Goal: Task Accomplishment & Management: Use online tool/utility

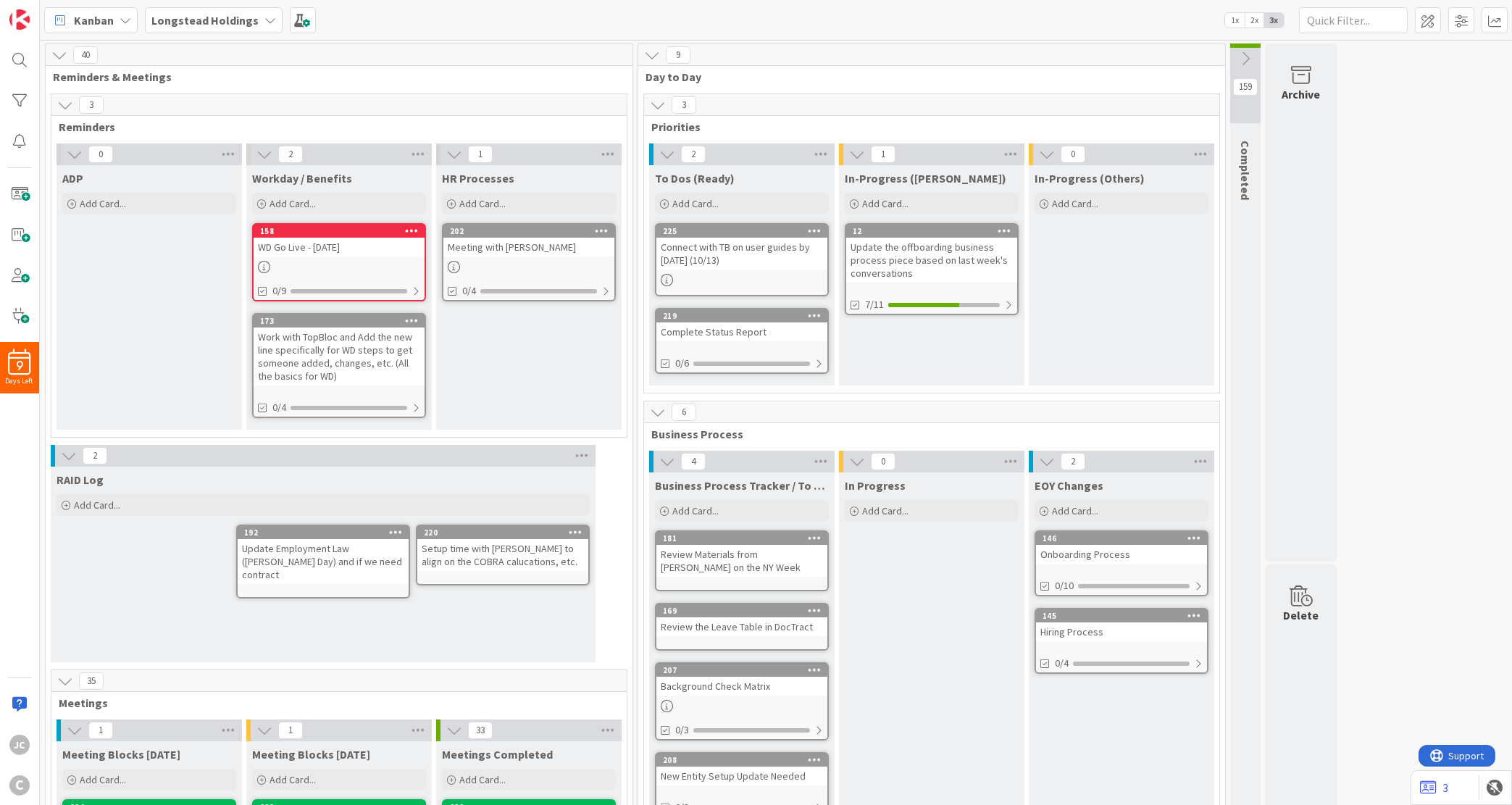
click at [81, 595] on div "RAID Log Add Card... 220 Setup time with [PERSON_NAME] to align on the COBRA ca…" at bounding box center [323, 565] width 545 height 196
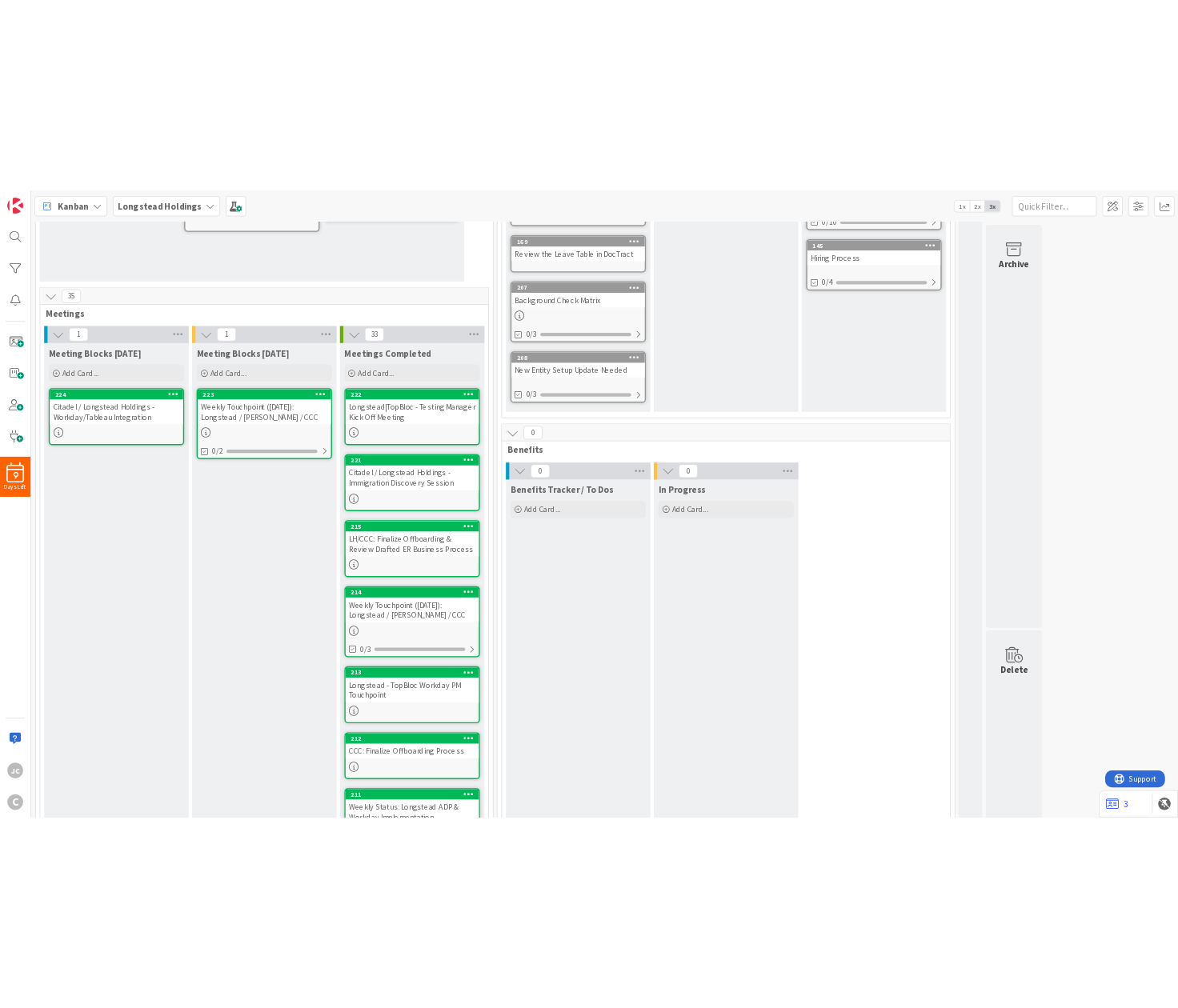
scroll to position [675, 0]
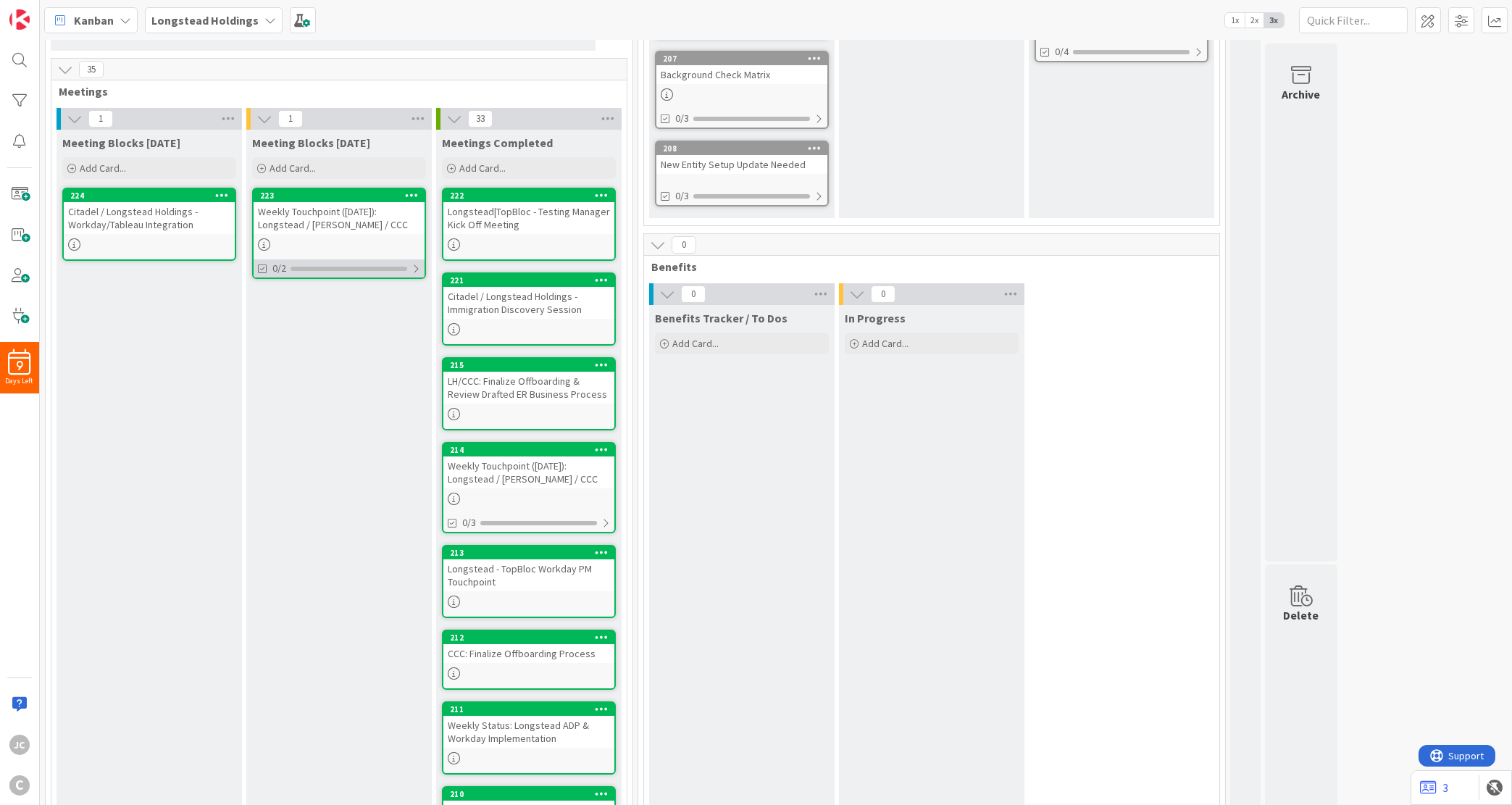
click at [414, 265] on div at bounding box center [416, 269] width 8 height 12
click at [333, 208] on div "Weekly Touchpoint ([DATE]): Longstead / [PERSON_NAME] / CCC" at bounding box center [339, 218] width 171 height 32
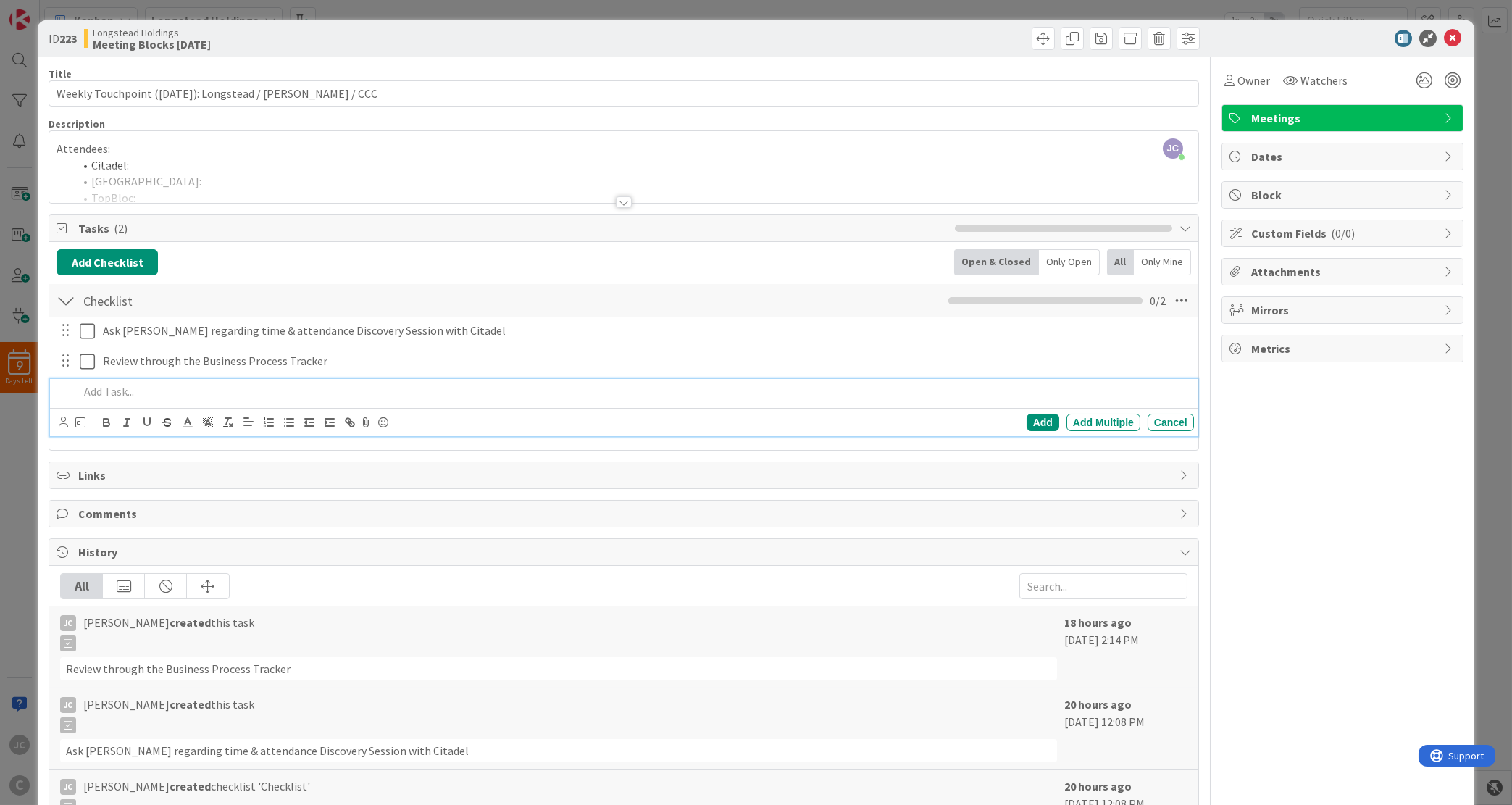
click at [397, 387] on p at bounding box center [634, 392] width 1109 height 17
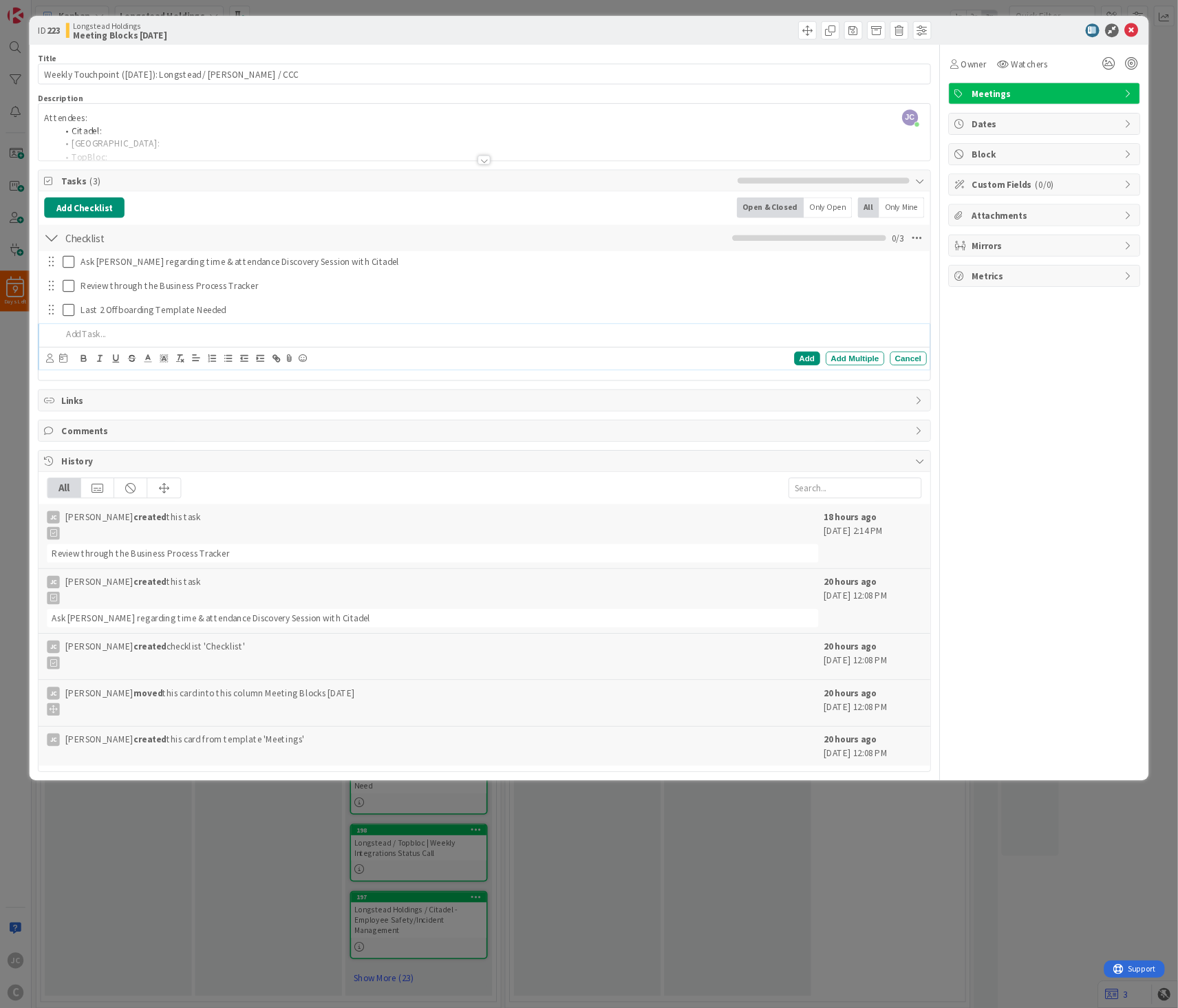
scroll to position [418, 0]
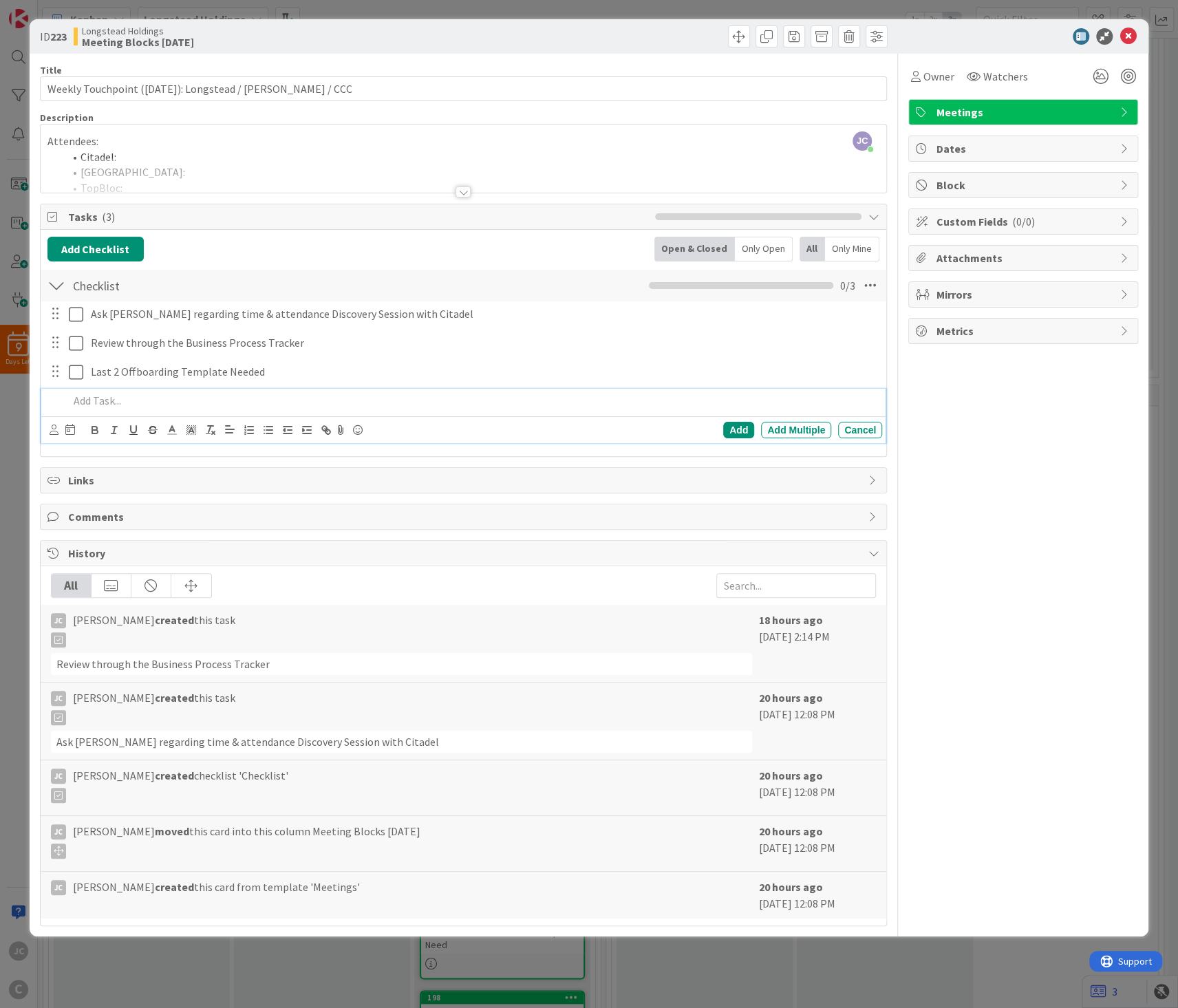
click at [432, 9] on div "ID 223 Longstead Holdings Meeting Blocks [DATE] Title 57 / 128 Weekly Touchpoin…" at bounding box center [589, 504] width 1178 height 1008
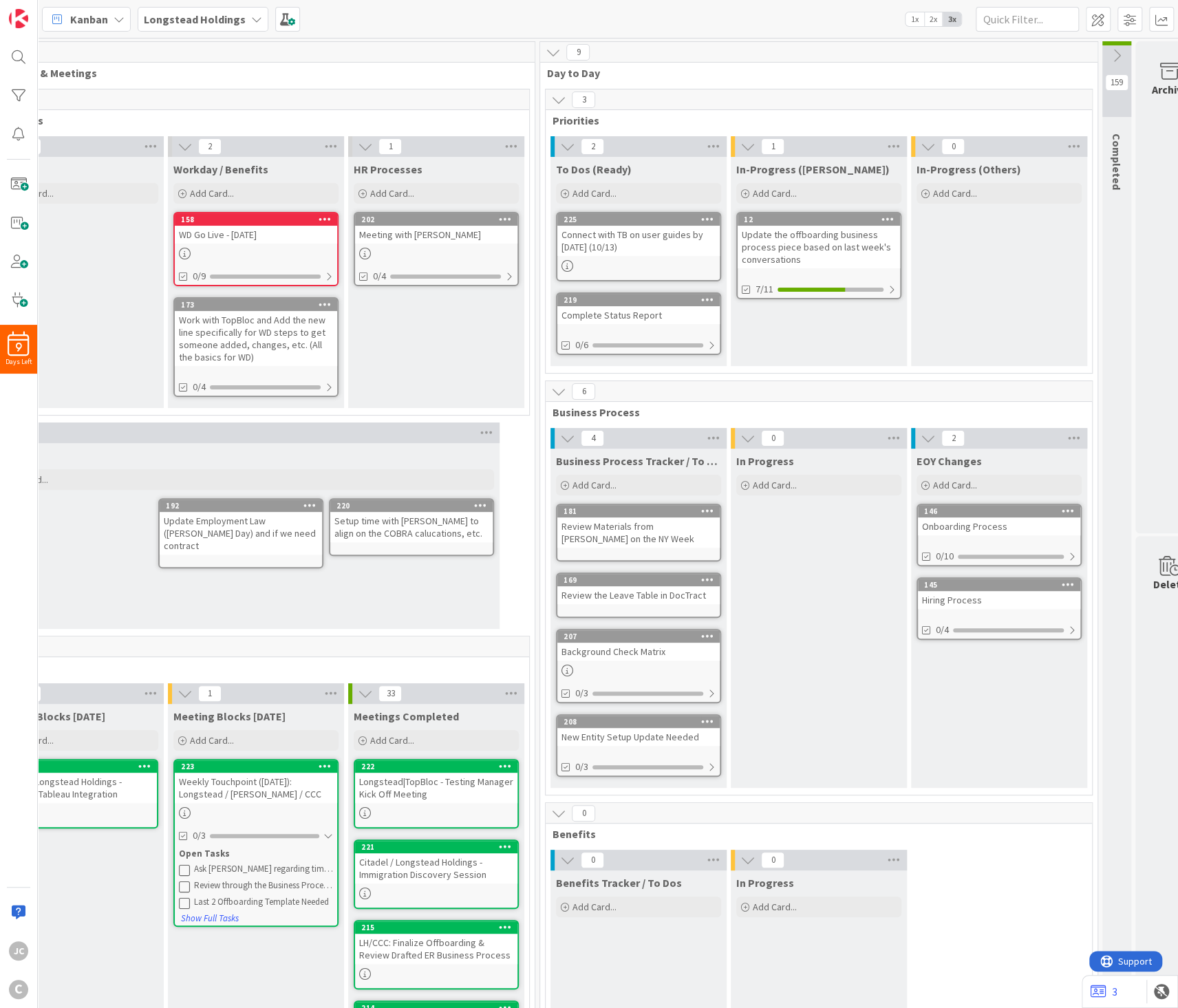
scroll to position [0, 32]
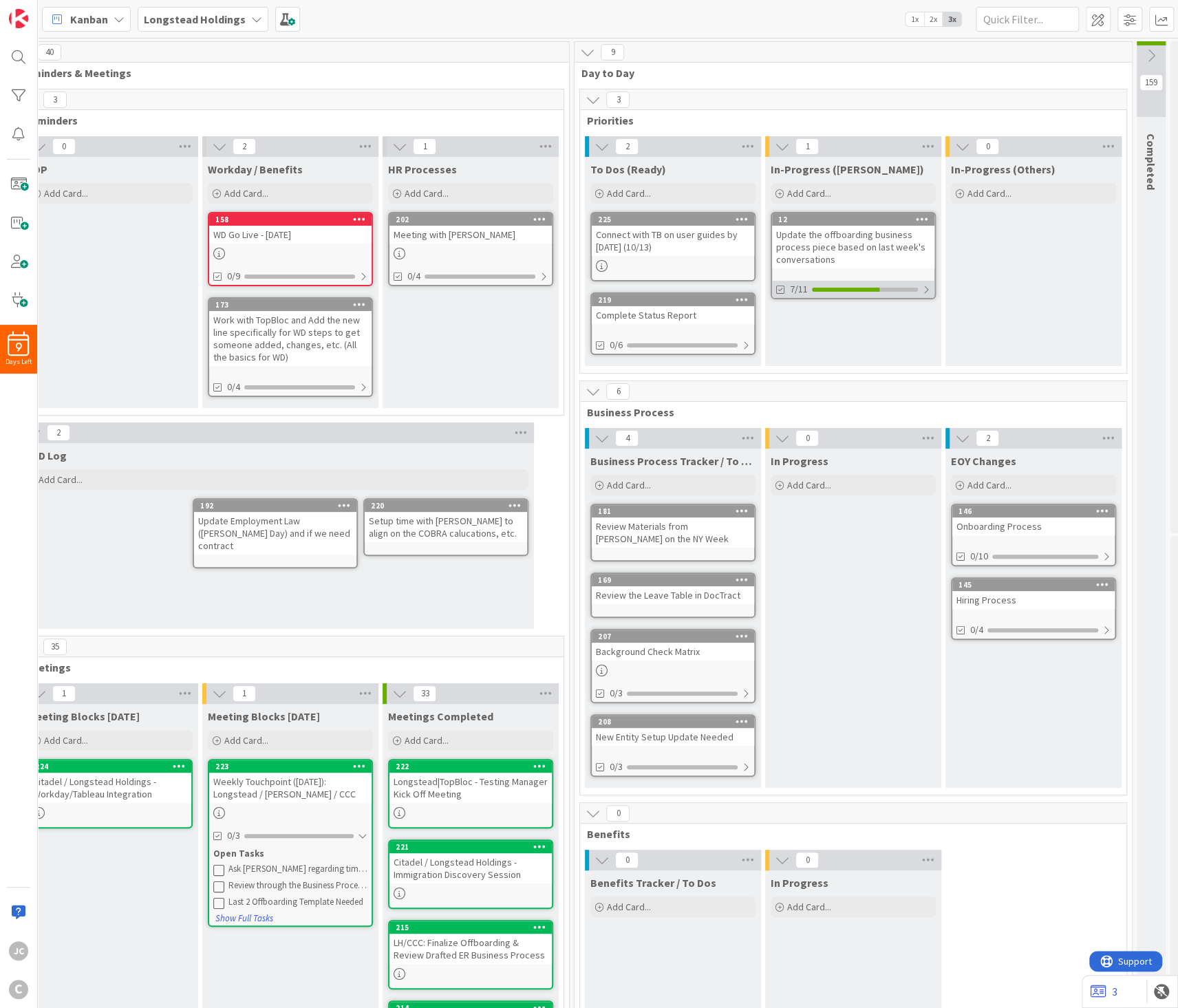
click at [929, 289] on div at bounding box center [926, 289] width 8 height 11
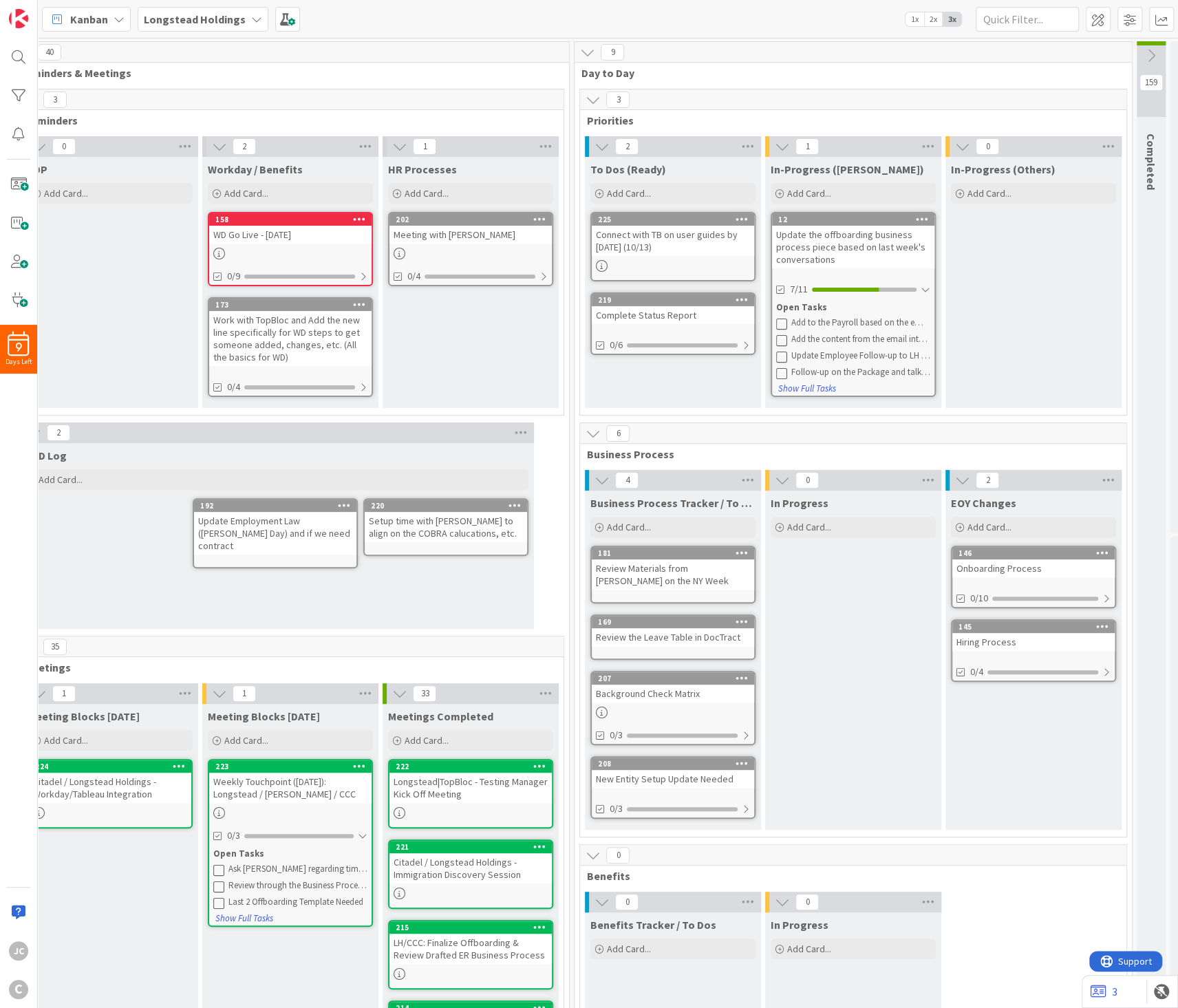
click at [865, 241] on div "Update the offboarding business process piece based on last week's conversations" at bounding box center [853, 247] width 162 height 43
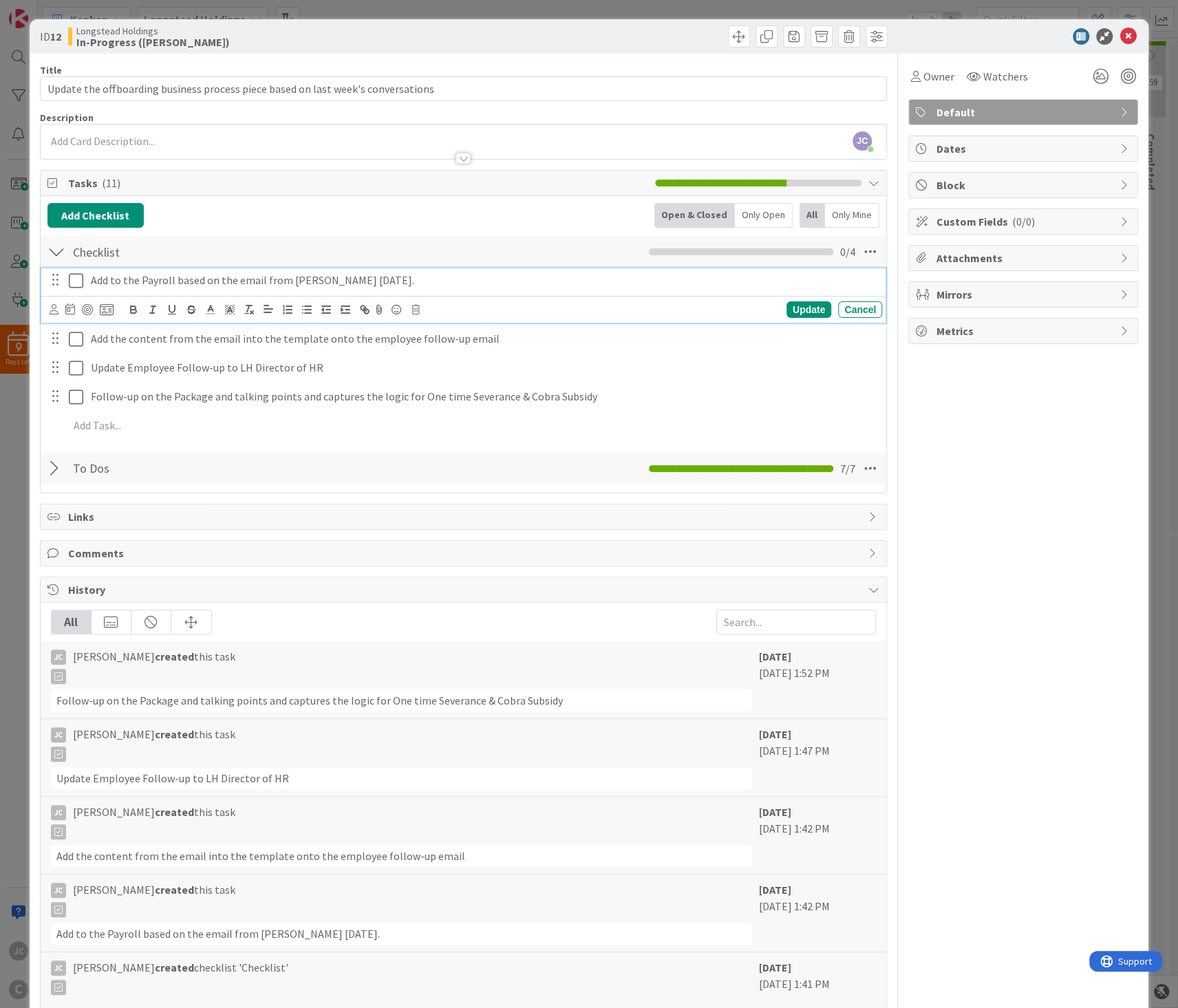
click at [80, 287] on icon at bounding box center [76, 281] width 14 height 17
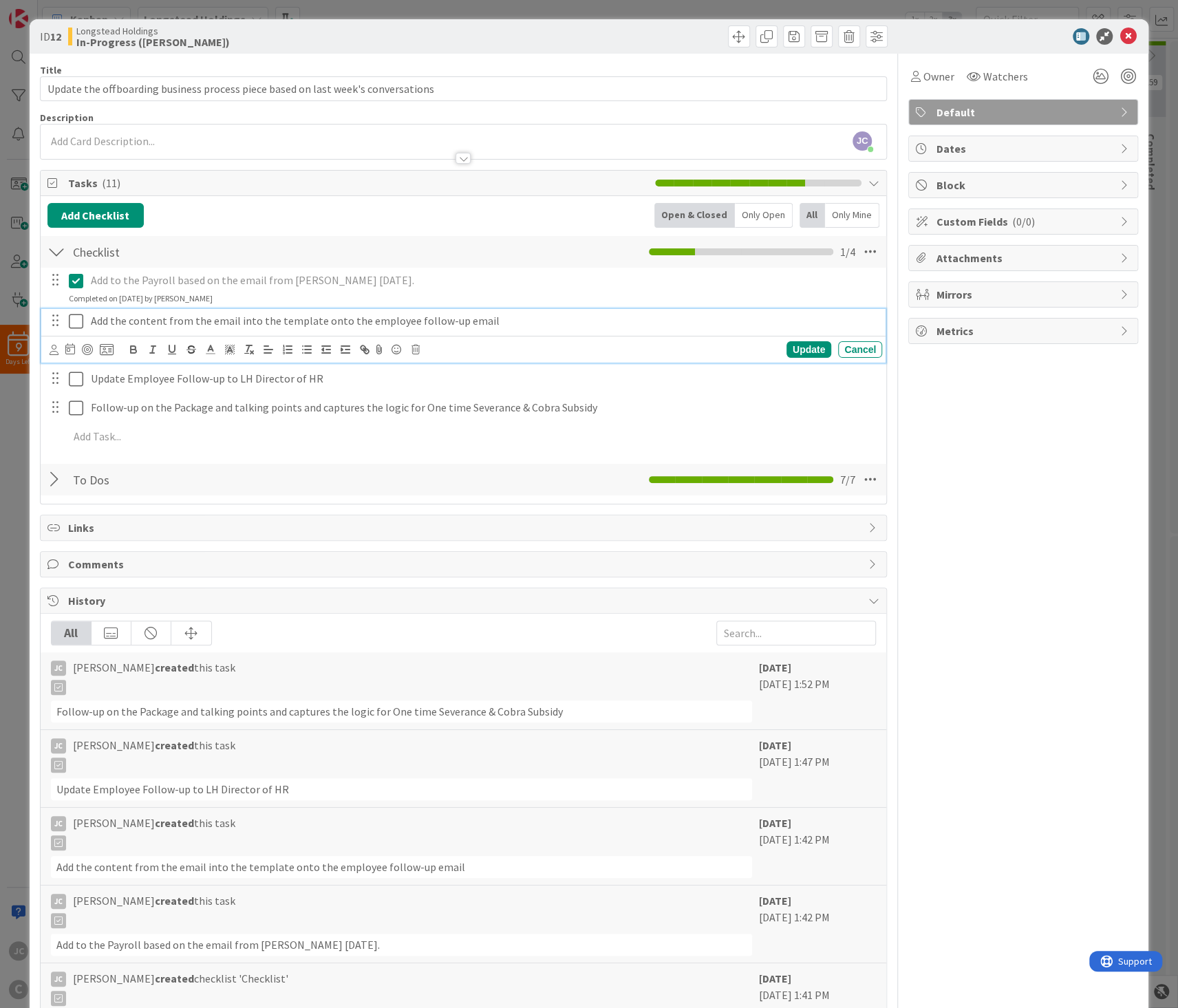
click at [80, 323] on icon at bounding box center [76, 321] width 14 height 17
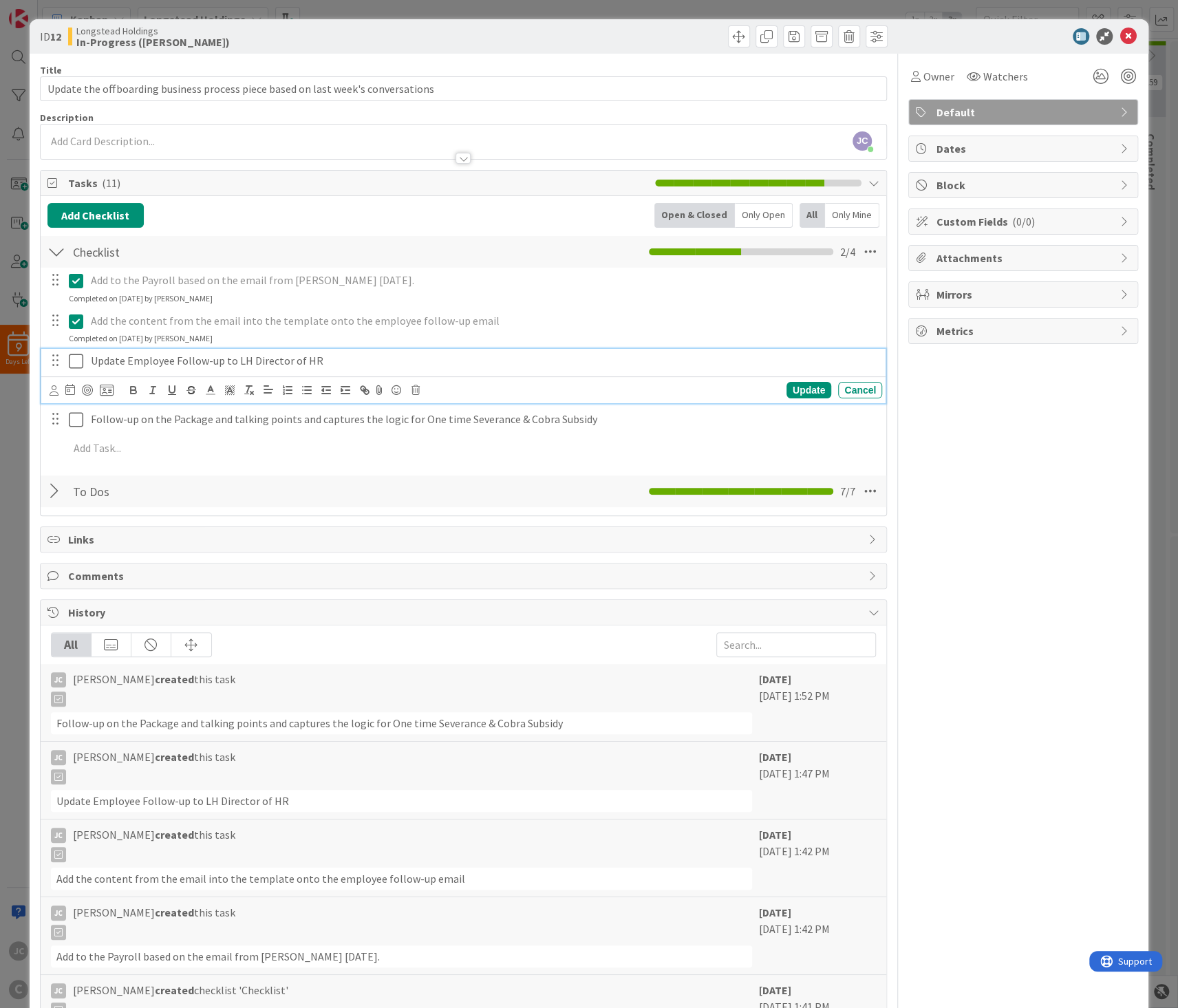
click at [80, 366] on icon at bounding box center [76, 361] width 14 height 17
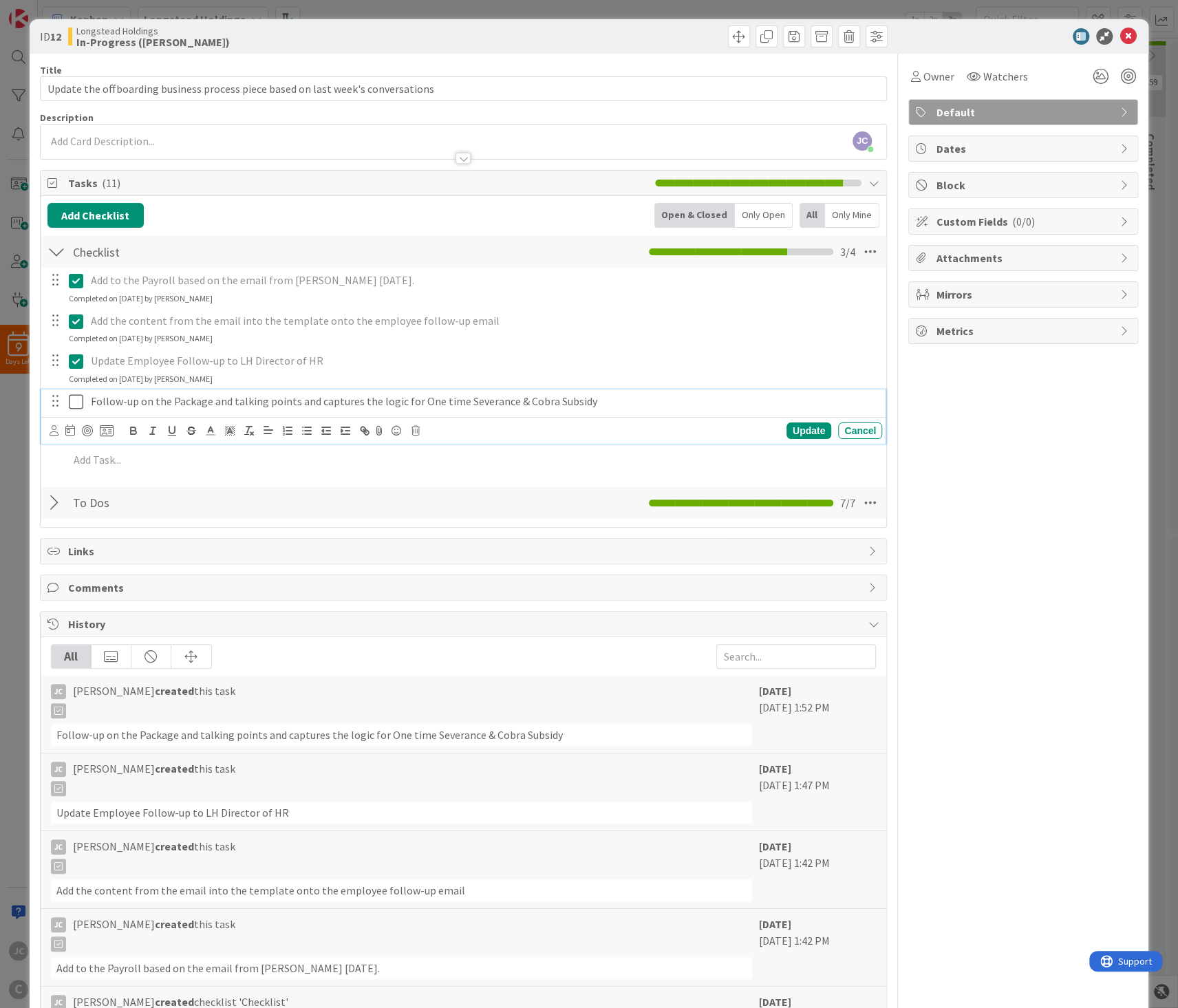
click at [80, 408] on icon at bounding box center [76, 401] width 14 height 17
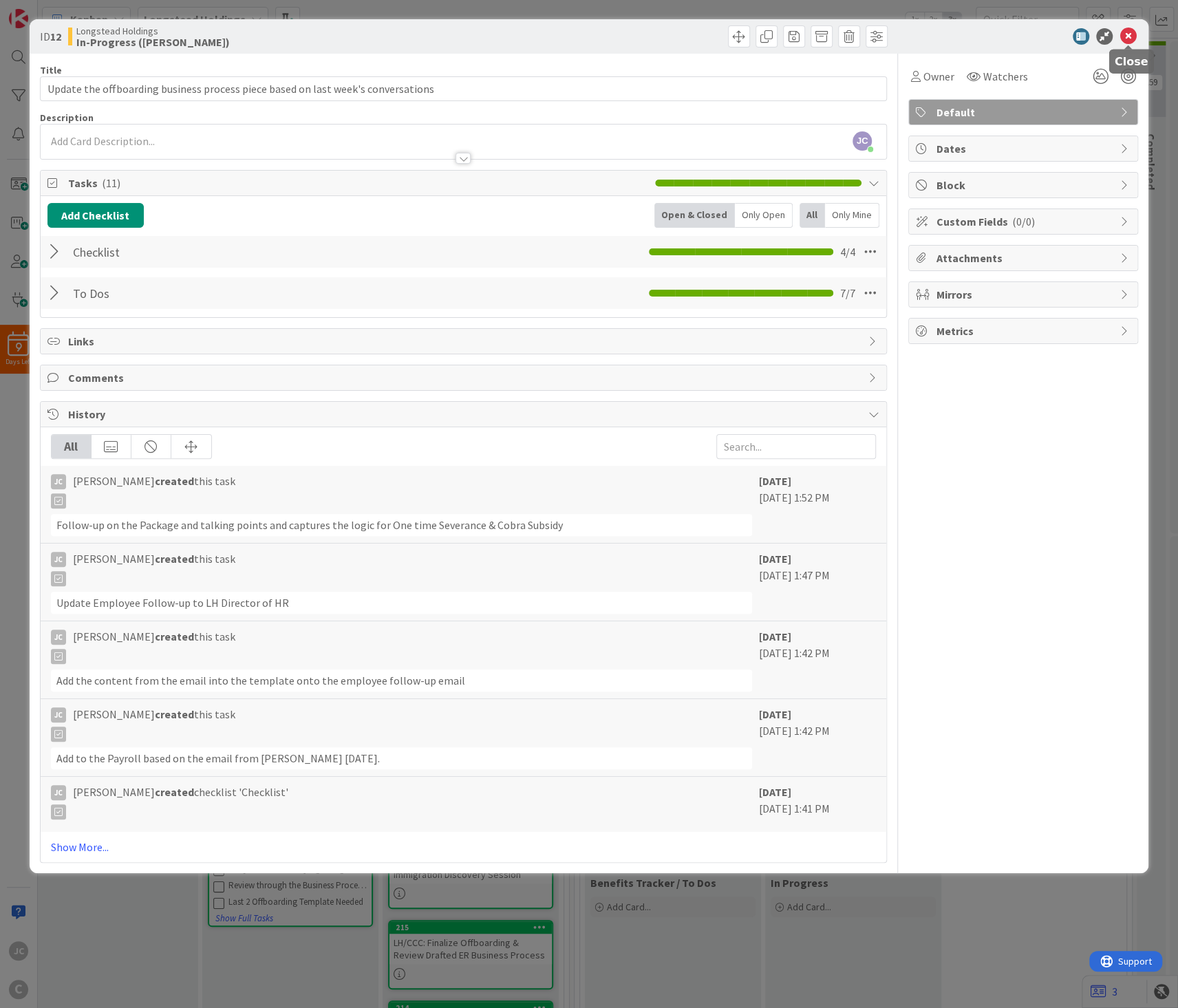
click at [942, 30] on icon at bounding box center [1128, 36] width 17 height 17
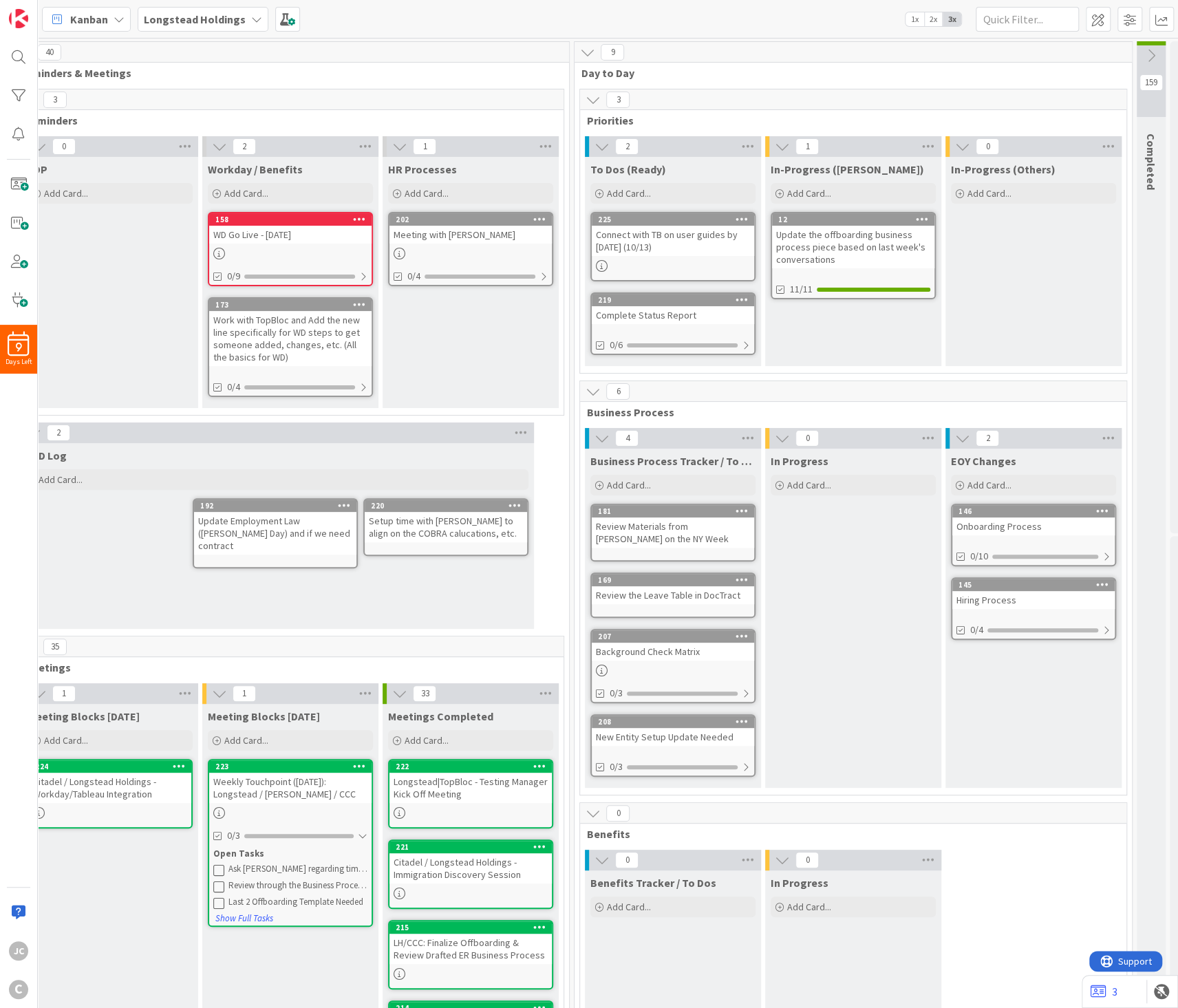
click at [716, 234] on div "Connect with TB on user guides by [DATE] (10/13)" at bounding box center [673, 241] width 162 height 30
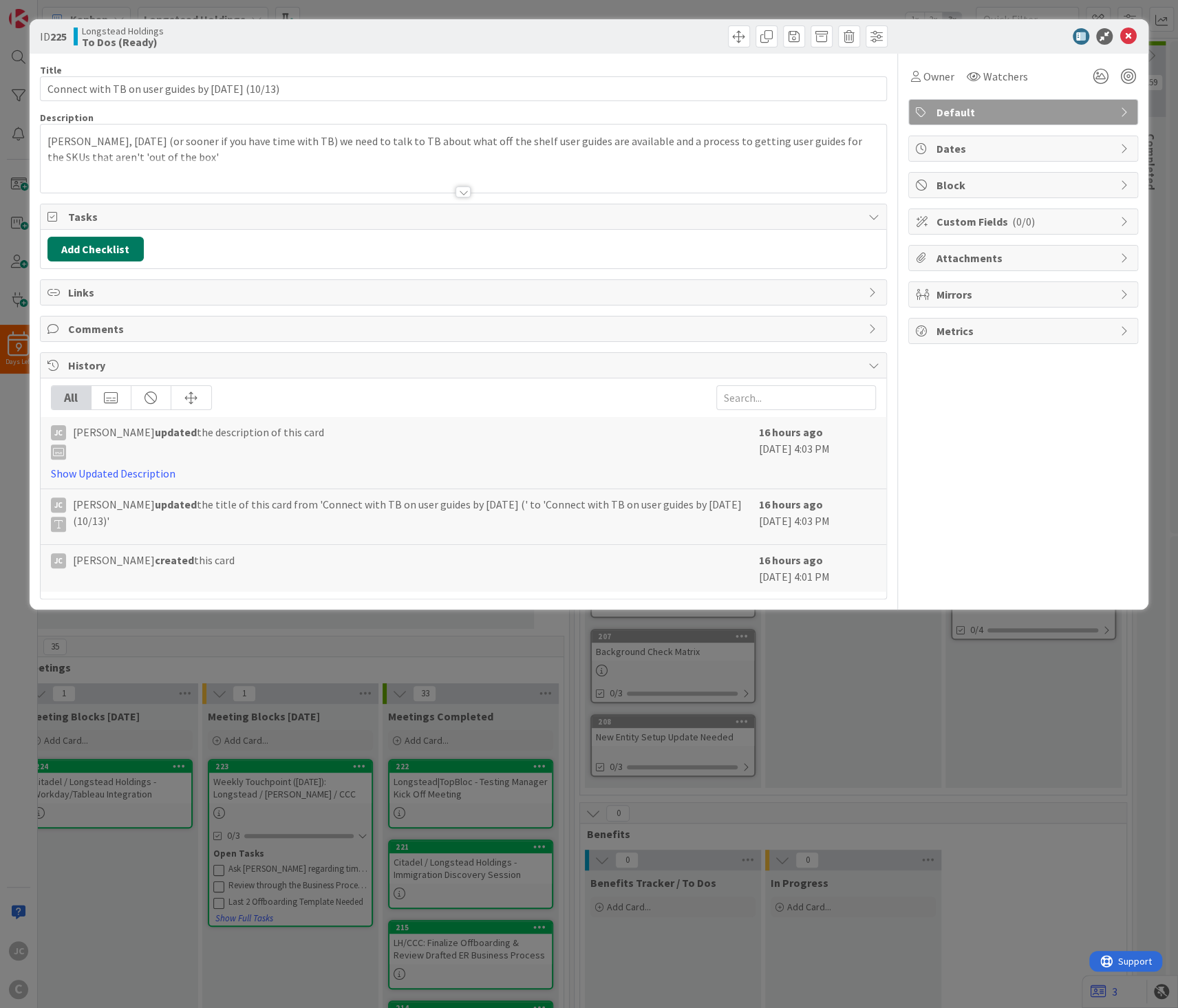
click at [114, 258] on button "Add Checklist" at bounding box center [95, 248] width 96 height 24
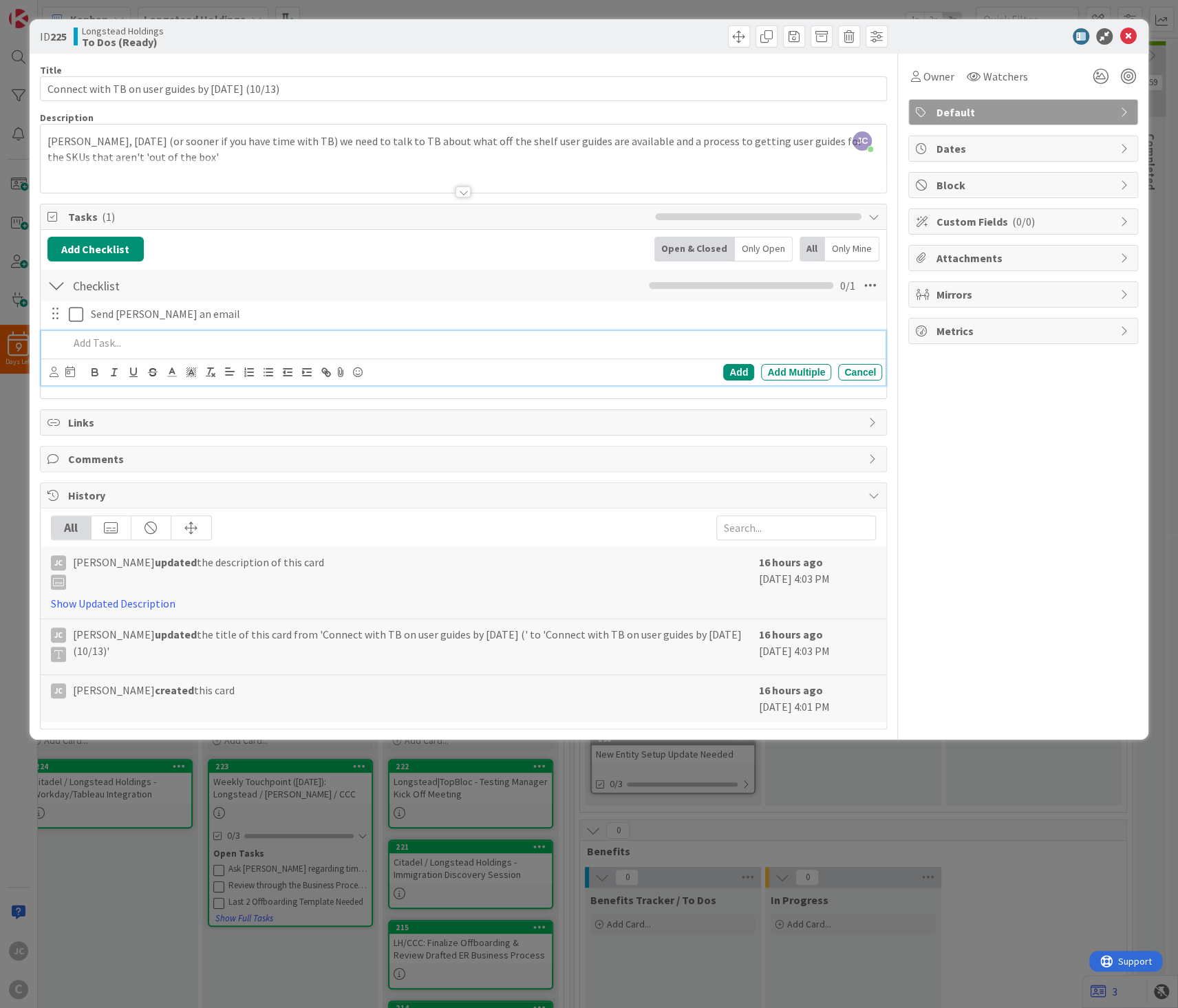
click at [13, 349] on div "ID 225 Longstead Holdings To Dos (Ready) Title 48 / 128 Connect with TB on user…" at bounding box center [589, 504] width 1178 height 1008
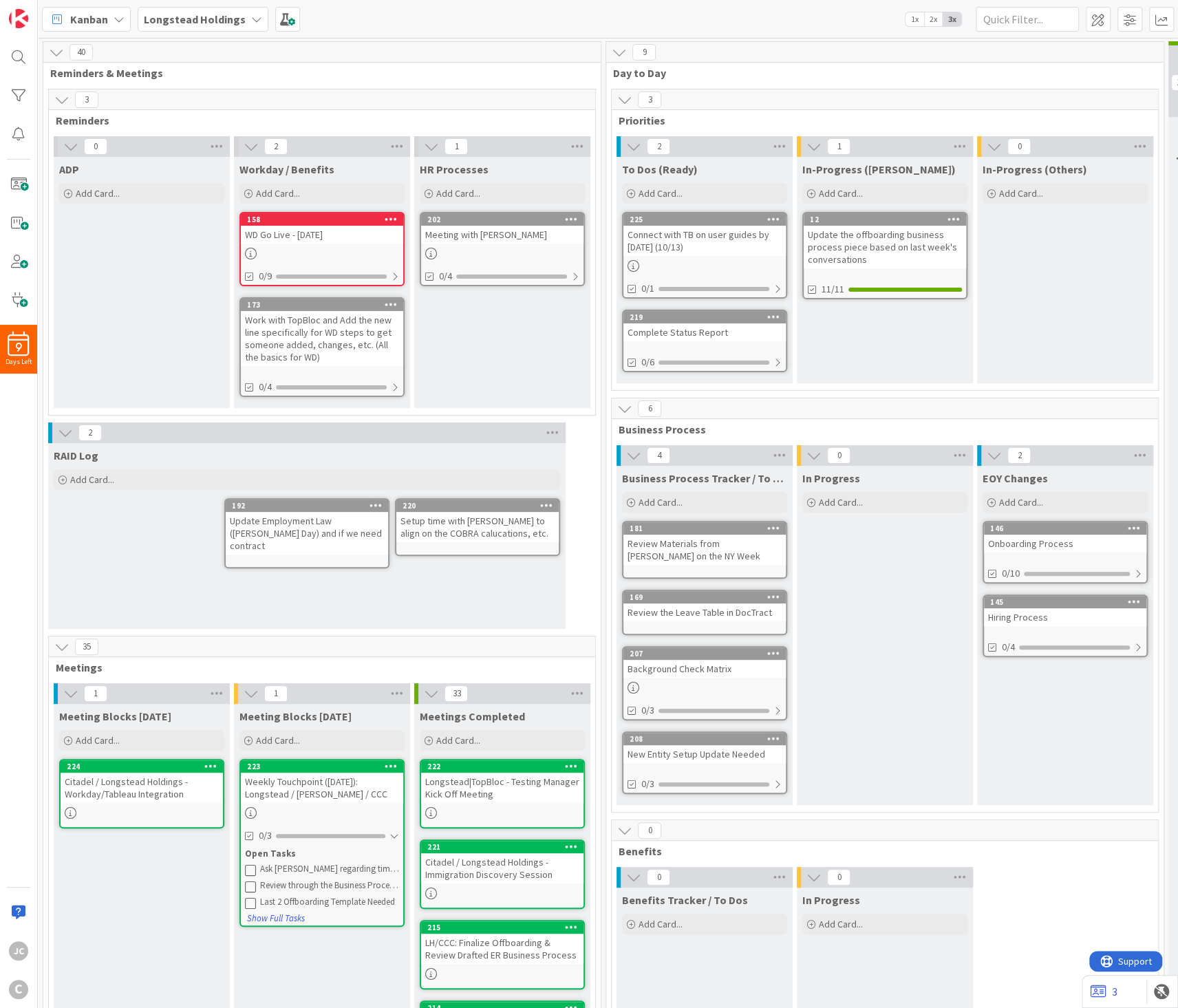
click at [134, 779] on div "Citadel / Longstead Holdings - Workday/Tableau Integration" at bounding box center [142, 788] width 162 height 30
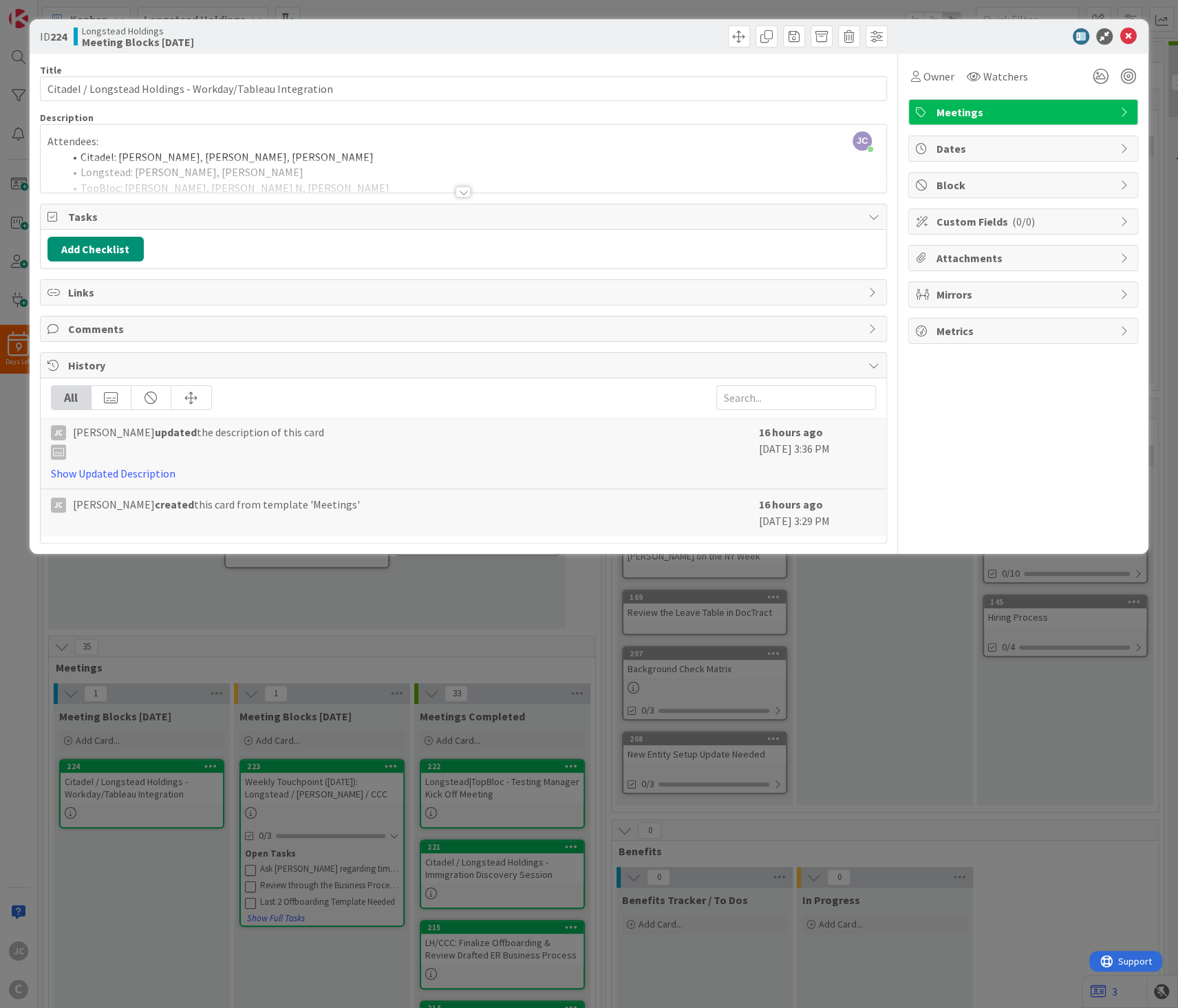
click at [278, 677] on div "ID 224 Longstead Holdings Meeting Blocks [DATE] Title 58 / 128 Citadel / Longst…" at bounding box center [589, 504] width 1178 height 1008
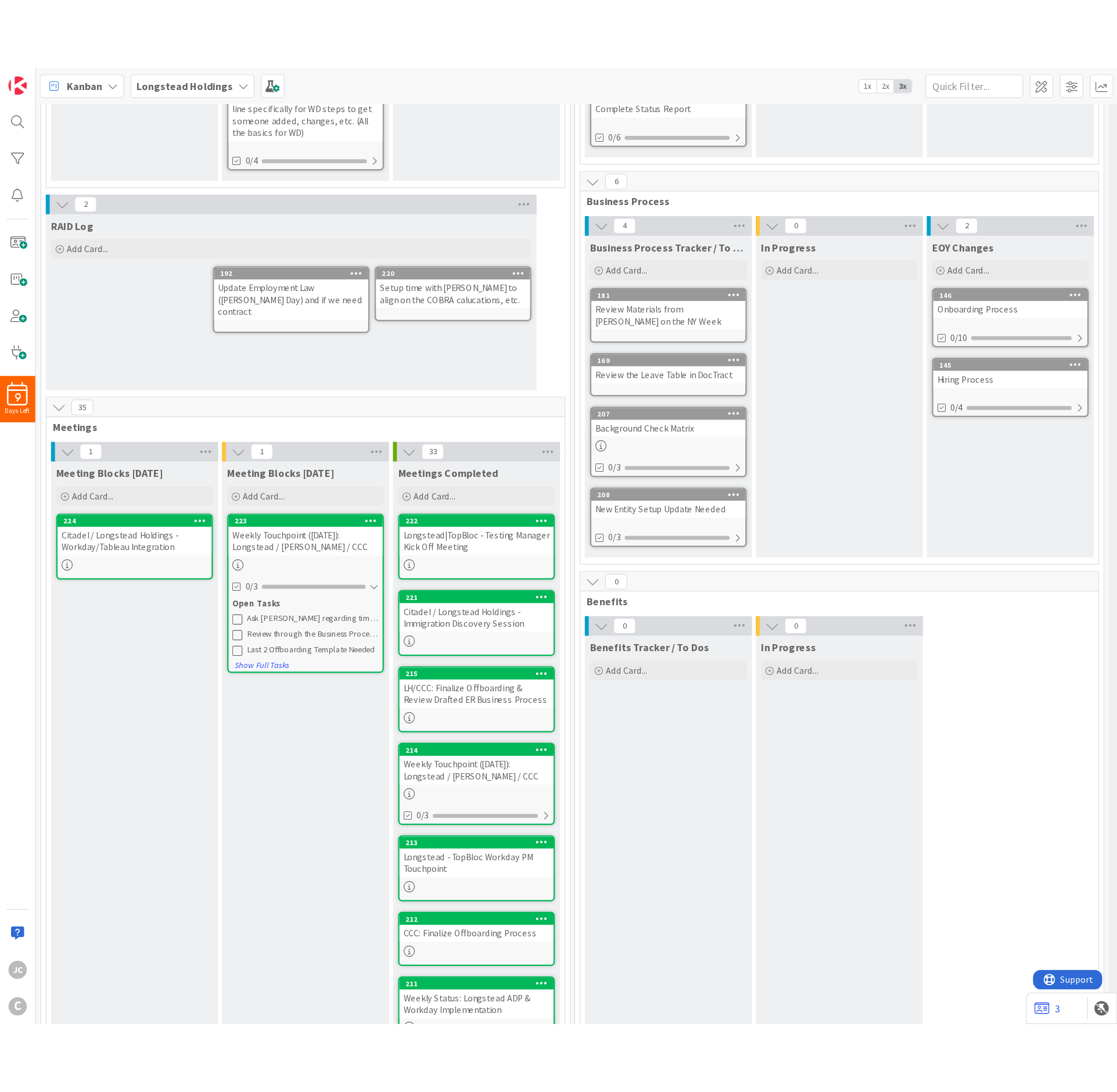
scroll to position [349, 0]
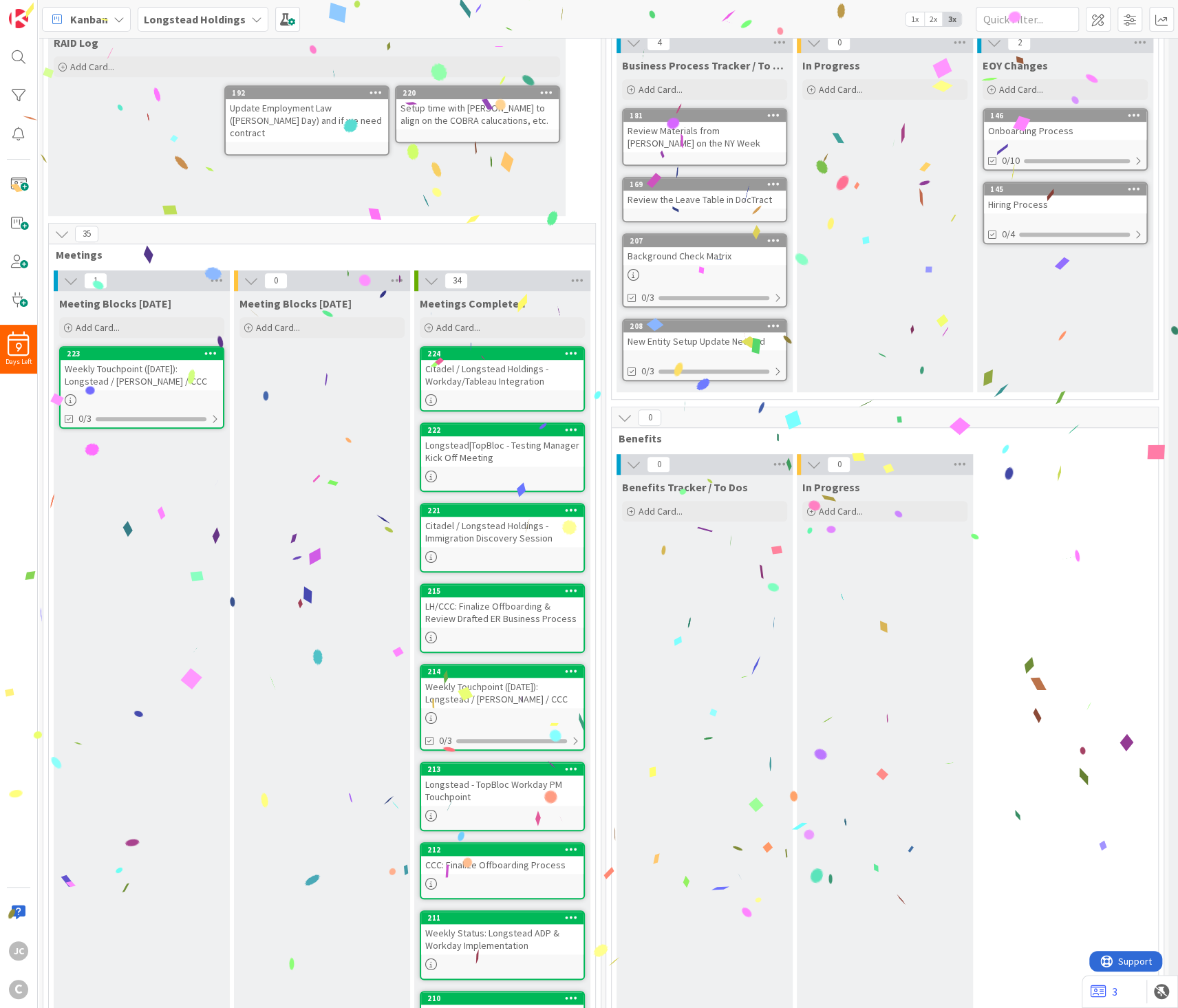
click at [116, 376] on div "Weekly Touchpoint ([DATE]): Longstead / [PERSON_NAME] / CCC" at bounding box center [142, 375] width 162 height 30
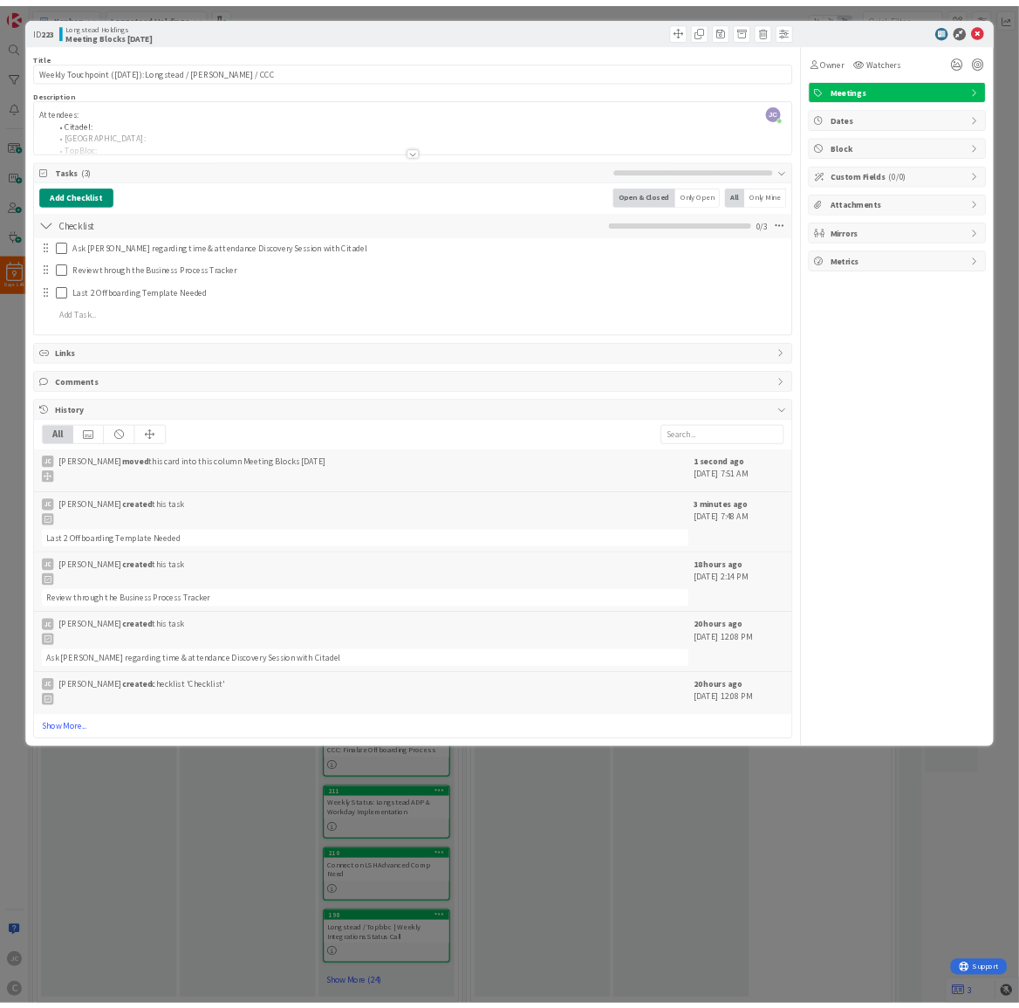
scroll to position [356, 0]
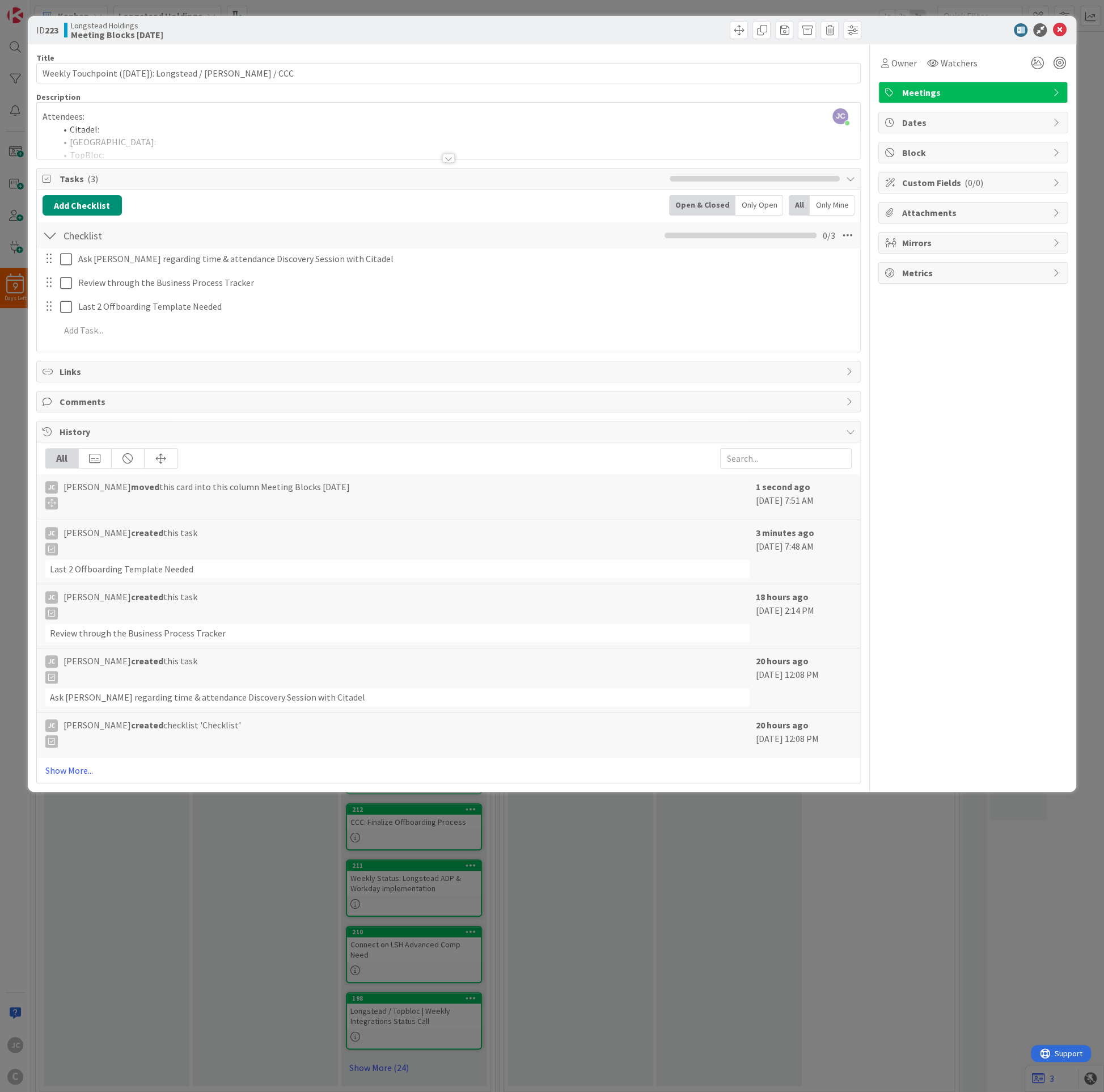
click at [344, 124] on div "Attendees: Citadel: Longstead: TopBloc: [PERSON_NAME]: CCC: Objective: Action i…" at bounding box center [449, 133] width 824 height 51
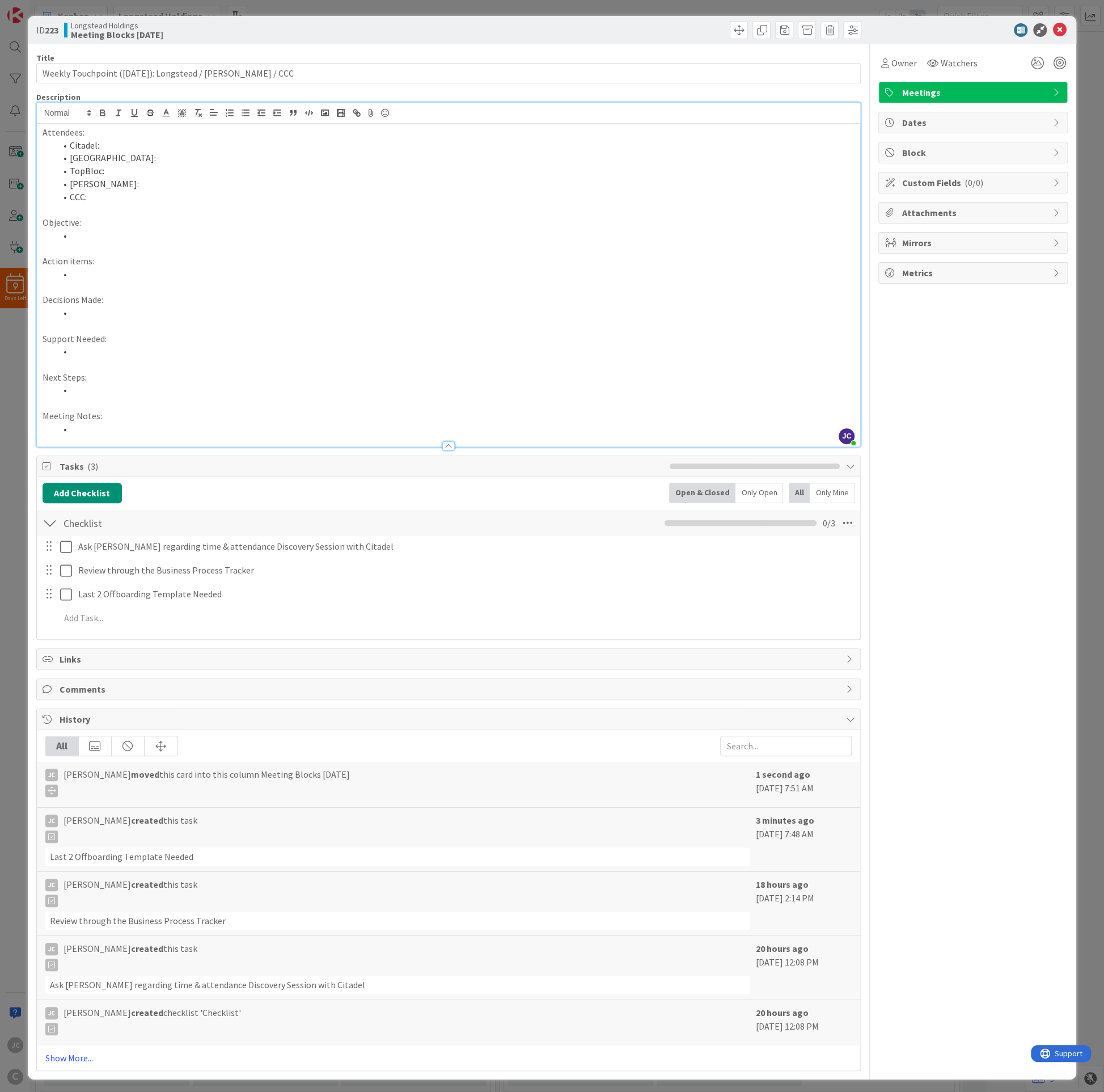
click at [227, 229] on p "Objective:" at bounding box center [448, 222] width 812 height 13
click at [210, 279] on li at bounding box center [456, 274] width 799 height 13
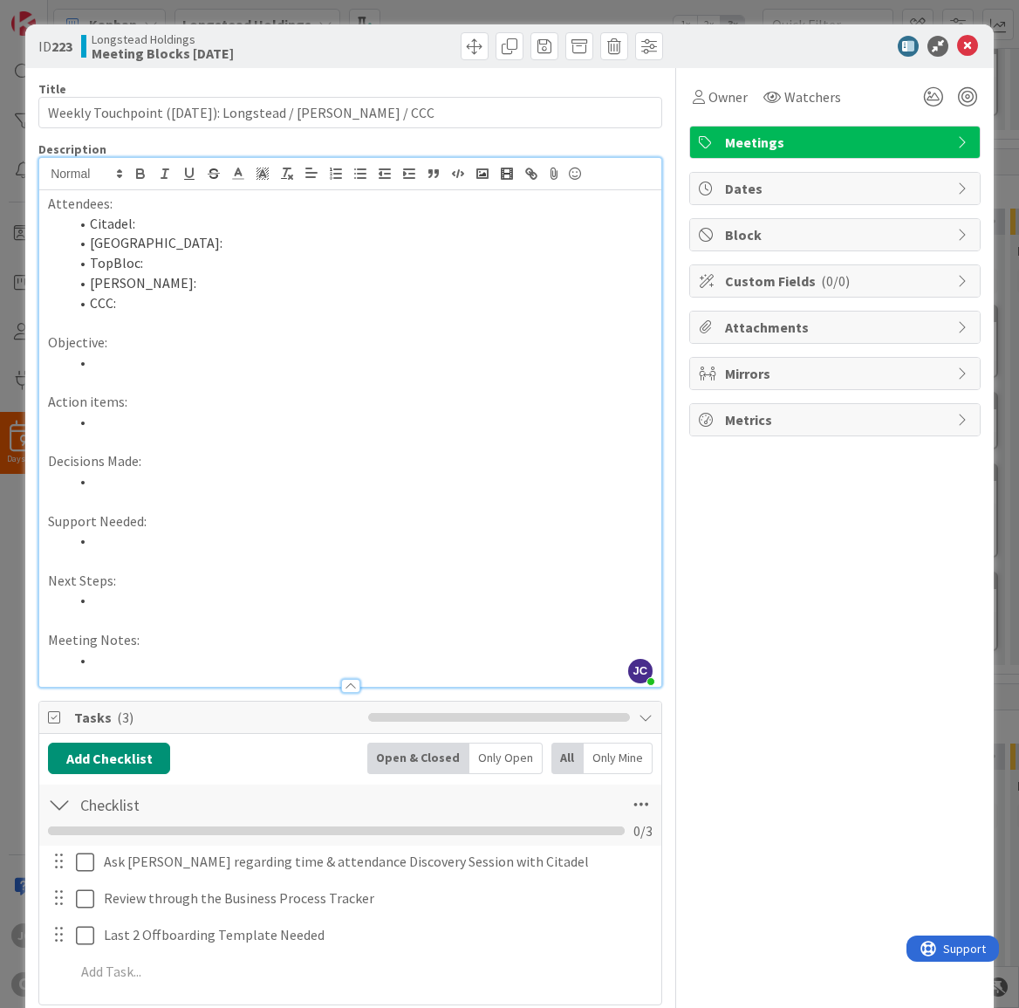
scroll to position [354, 0]
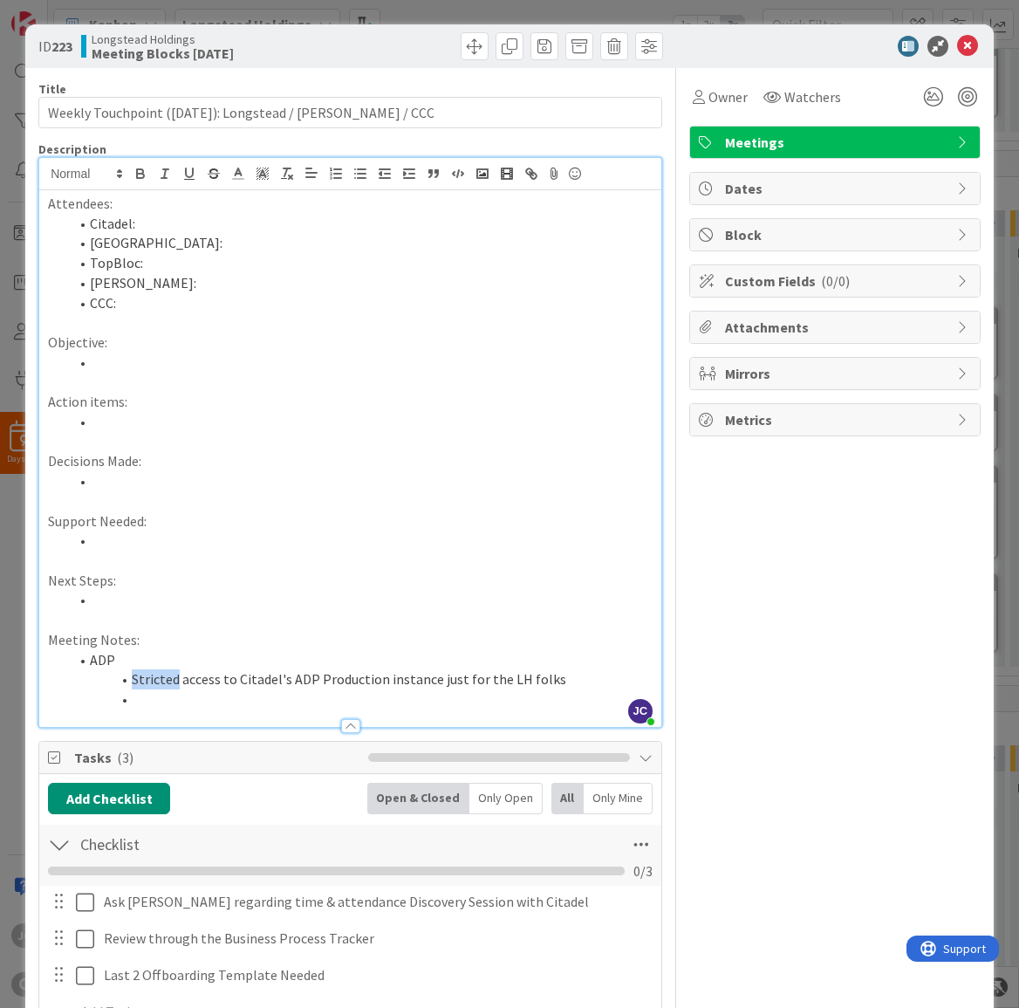
click at [166, 678] on li "Stricted access to Citadel's ADP Production instance just for the LH folks" at bounding box center [361, 679] width 584 height 20
click at [158, 682] on li "Stricted access to Citadel's ADP Production instance just for the LH folks" at bounding box center [361, 679] width 584 height 20
click at [144, 693] on li at bounding box center [361, 699] width 584 height 20
click at [152, 687] on li "Stricted access to Citadel's ADP Production instance just for the LH folks" at bounding box center [361, 679] width 584 height 20
click at [137, 682] on li "Stricted access to Citadel's ADP Production instance just for the LH folks" at bounding box center [361, 679] width 584 height 20
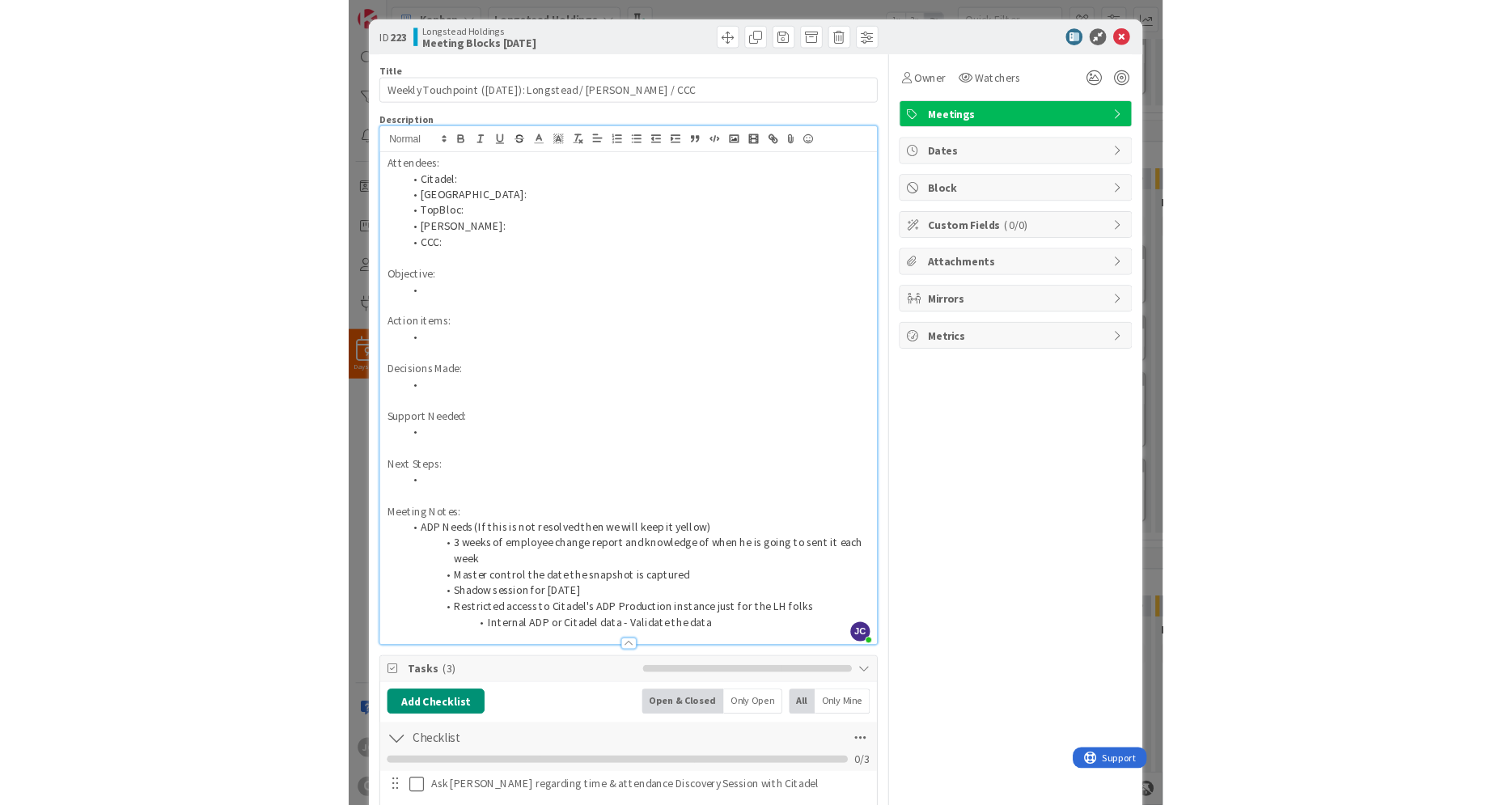
scroll to position [486, 0]
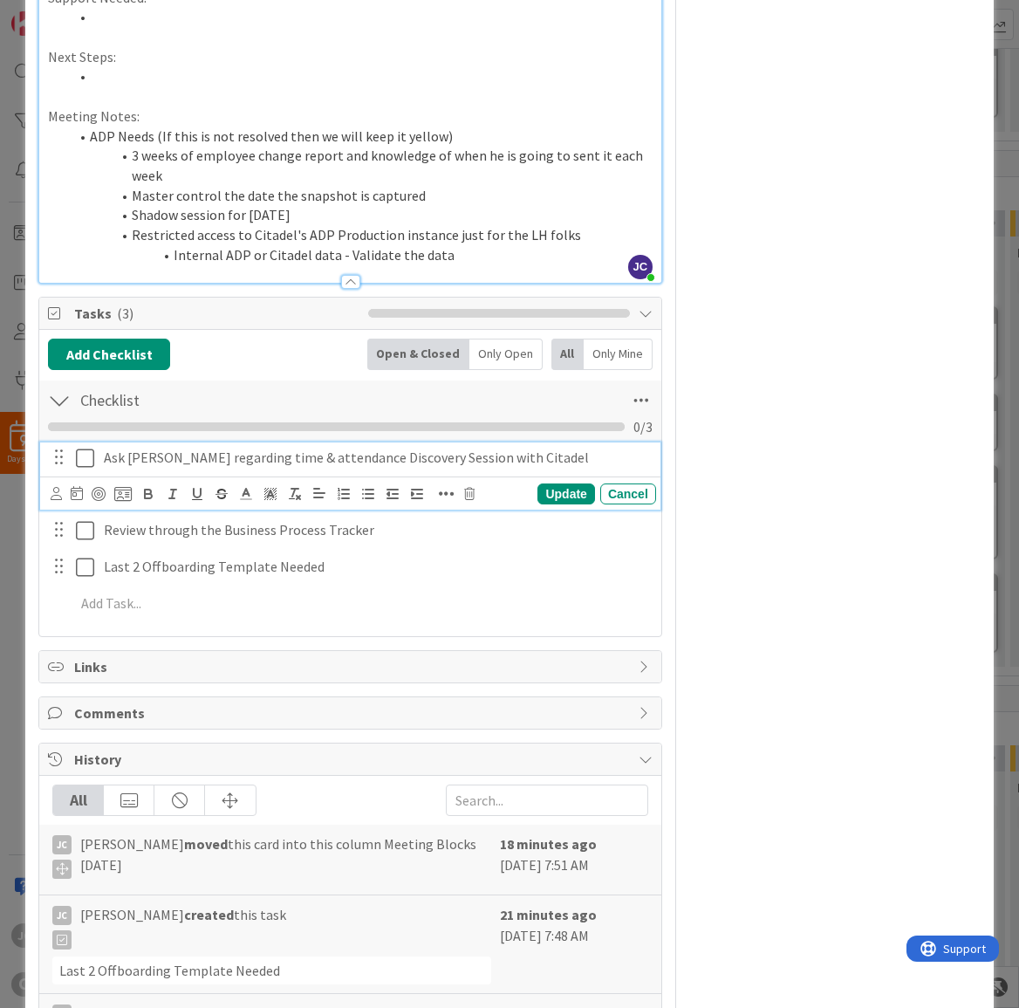
click at [580, 454] on p "Ask [PERSON_NAME] regarding time & attendance Discovery Session with Citadel" at bounding box center [376, 458] width 545 height 20
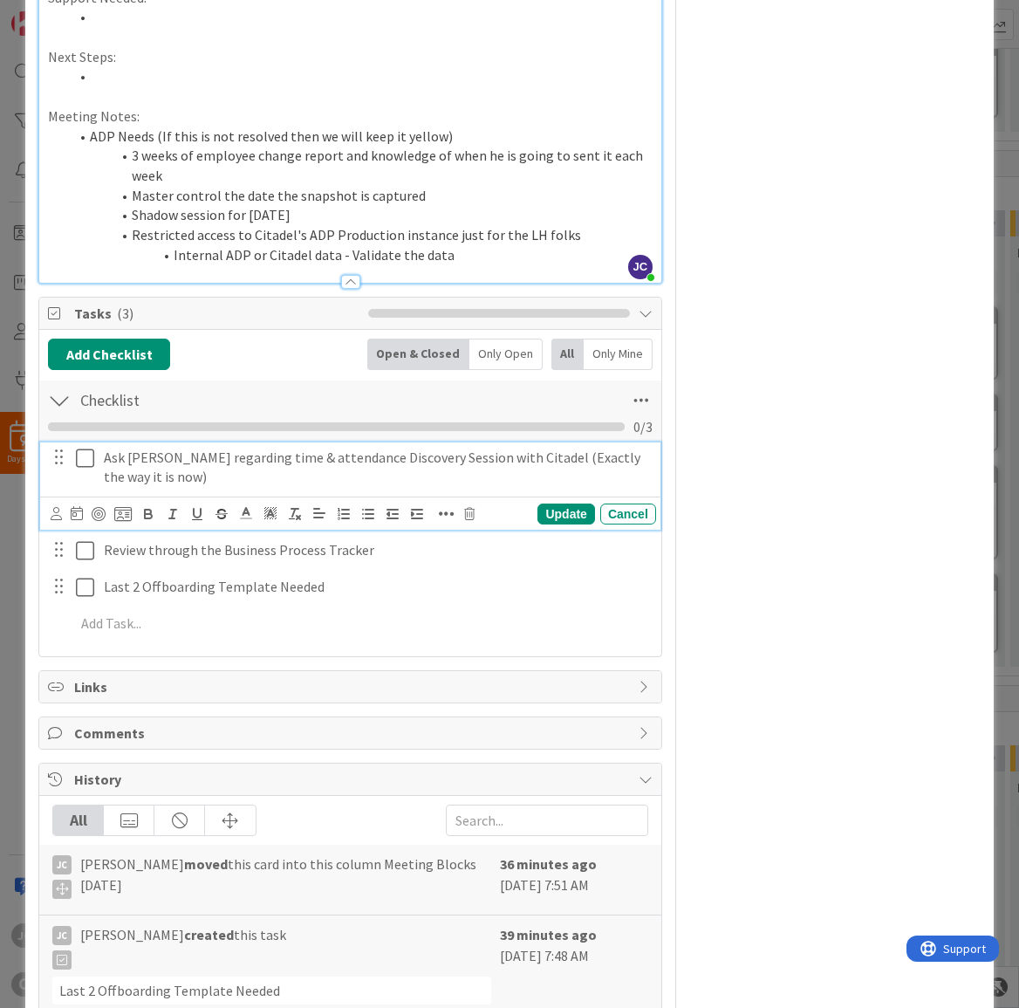
click at [82, 455] on icon at bounding box center [85, 458] width 18 height 21
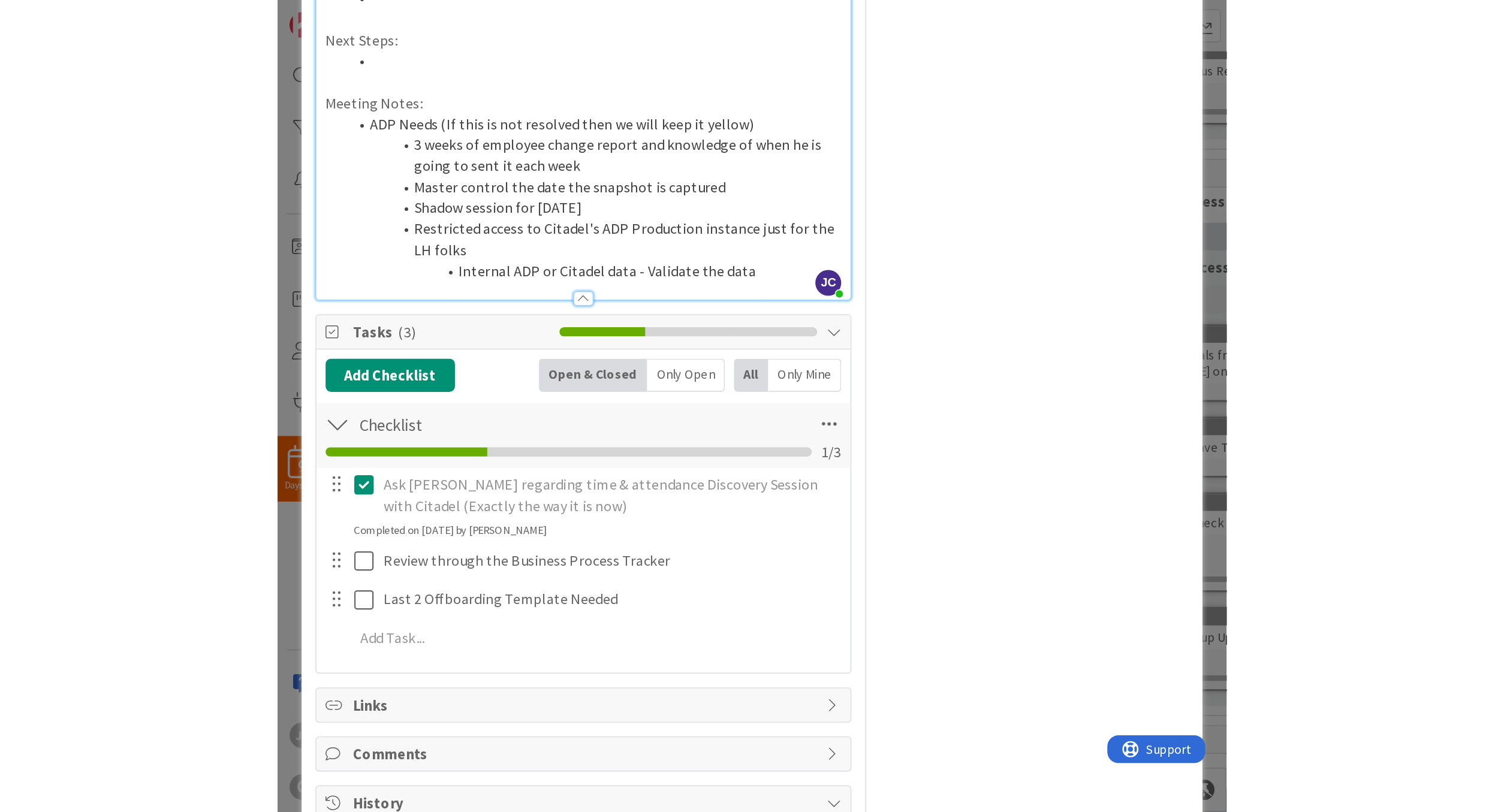
scroll to position [0, 0]
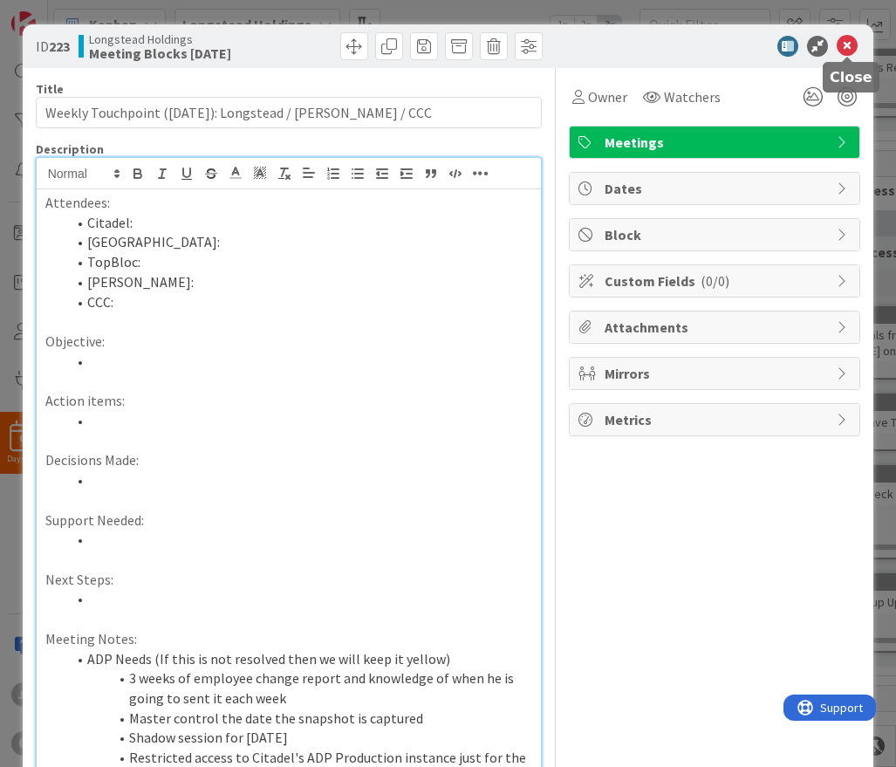
click at [853, 49] on icon at bounding box center [847, 46] width 21 height 21
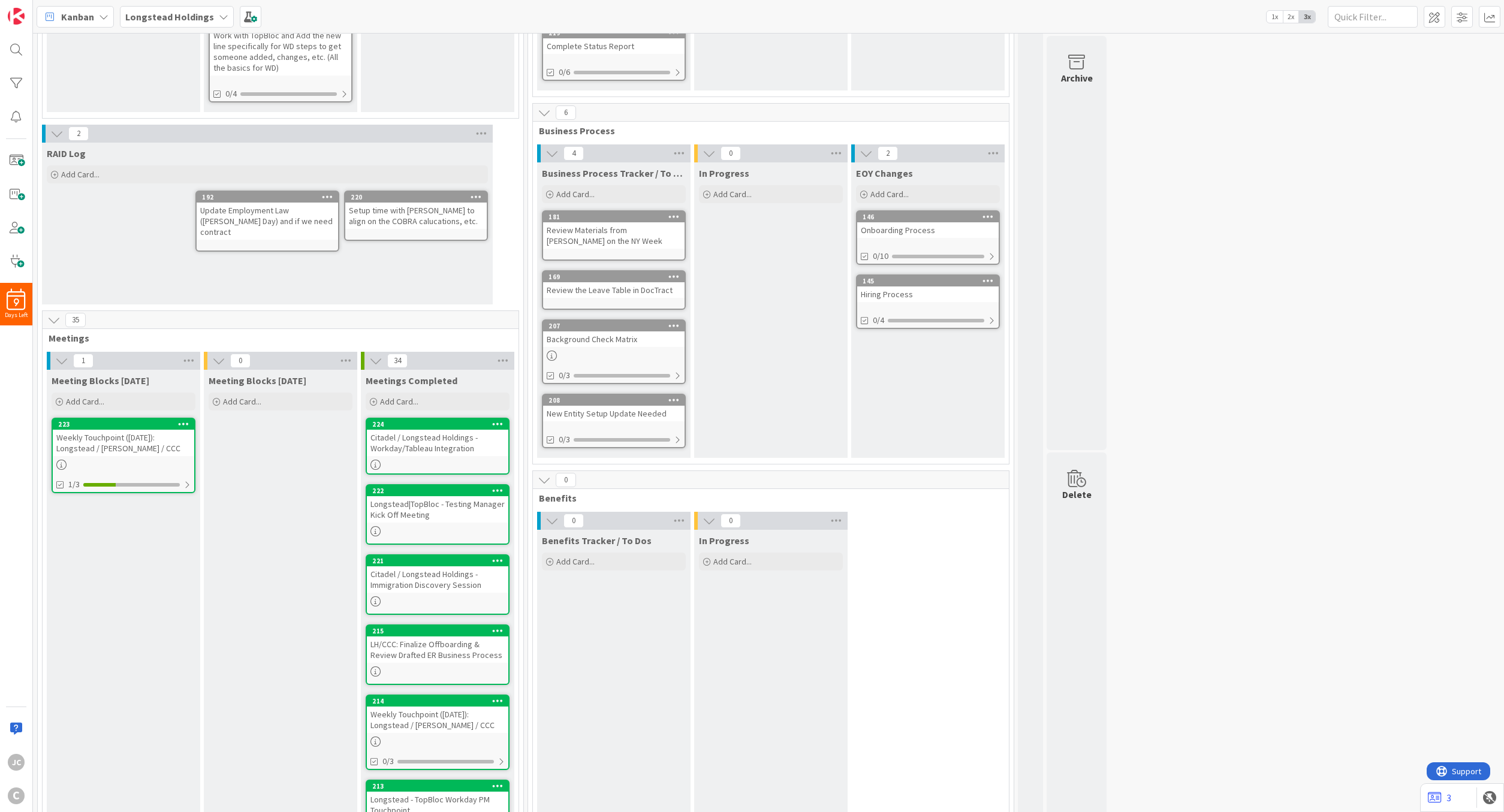
click at [134, 440] on div "Weekly Touchpoint ([DATE]): Longstead / [PERSON_NAME] / CCC" at bounding box center [124, 443] width 142 height 26
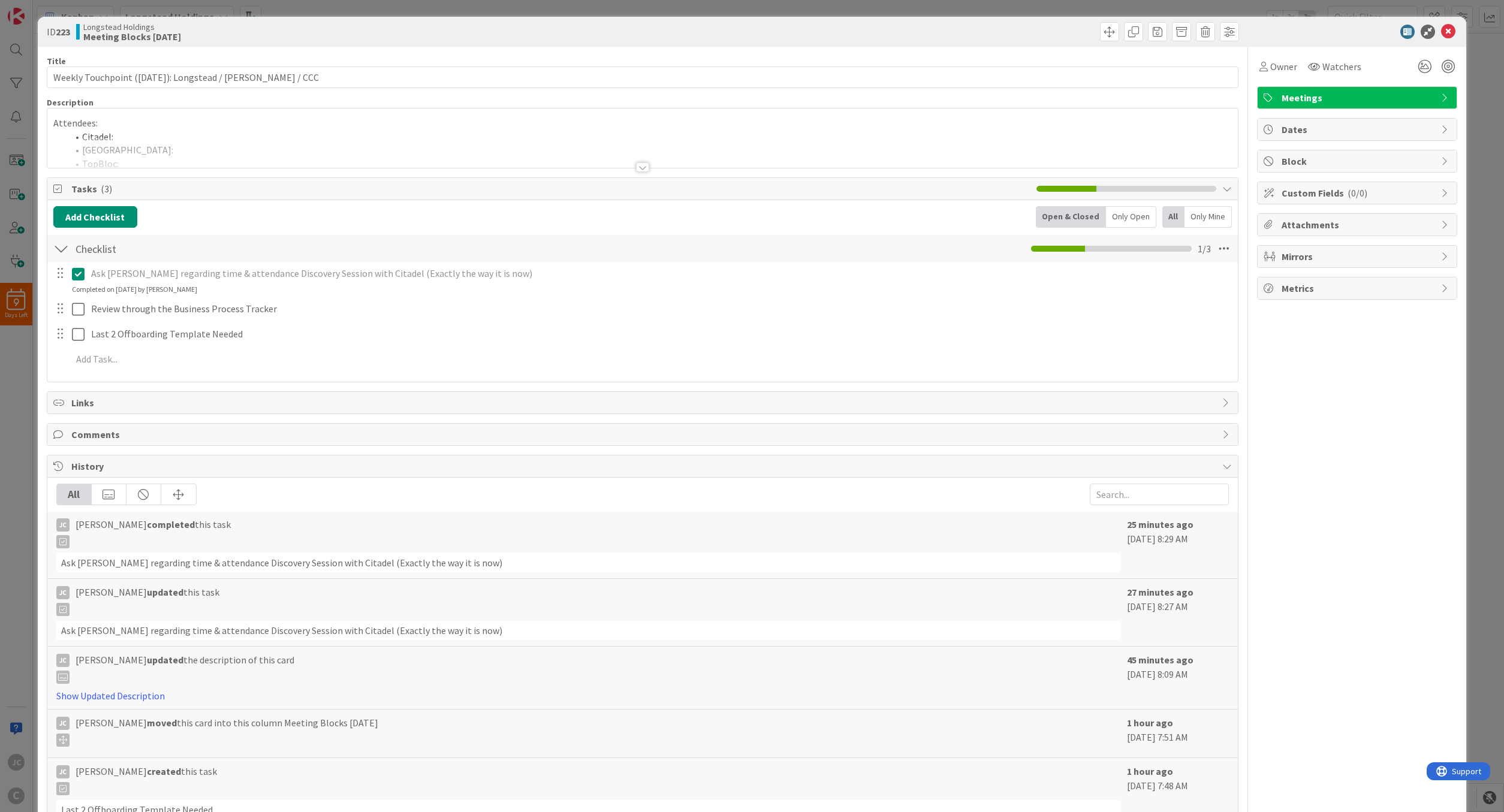
click at [272, 148] on div at bounding box center [643, 153] width 1191 height 31
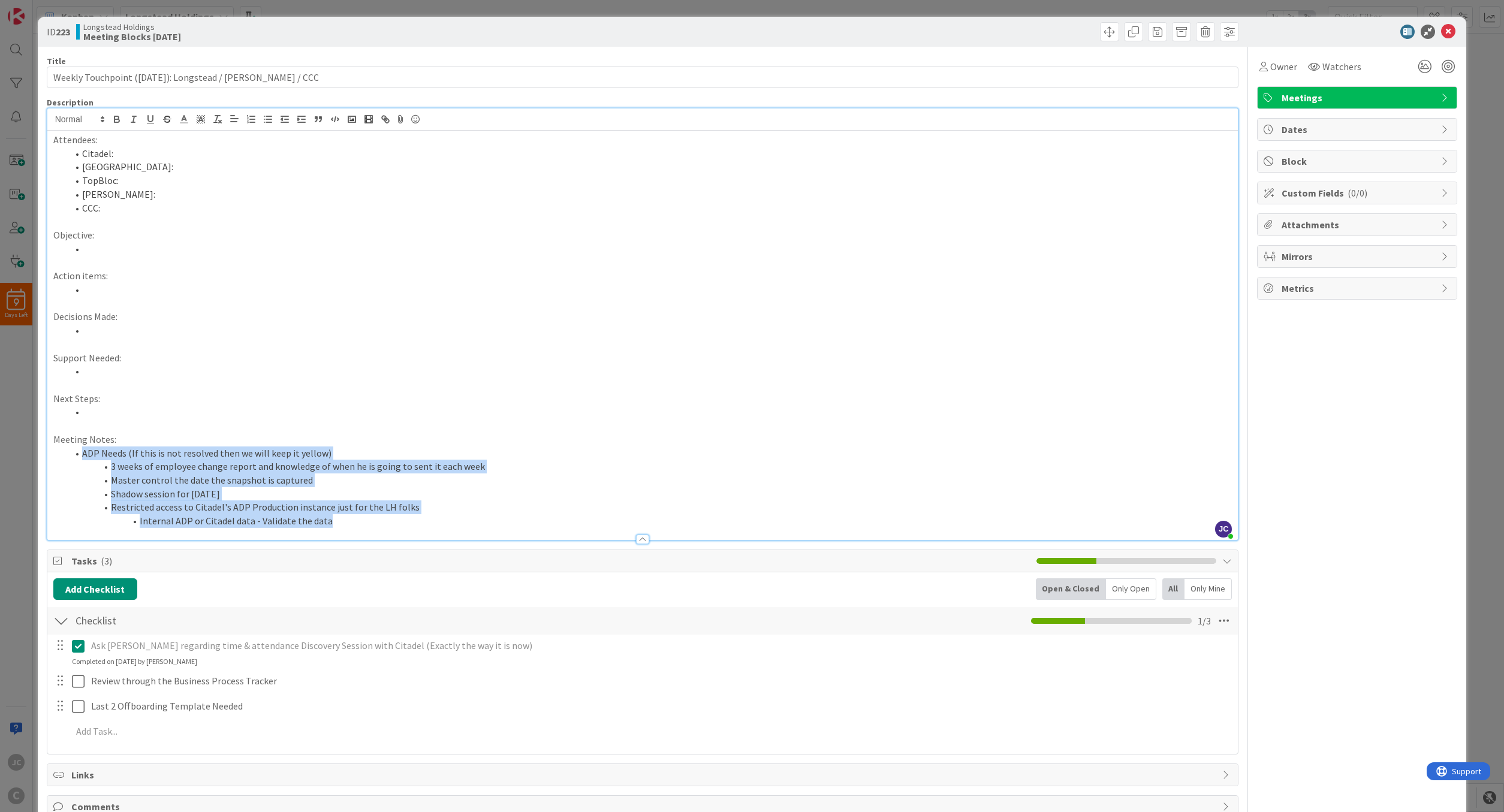
drag, startPoint x: 356, startPoint y: 523, endPoint x: 80, endPoint y: 457, distance: 283.8
click at [80, 457] on ol "ADP Needs (If this is not resolved then we will keep it yellow) 3 weeks of empl…" at bounding box center [643, 487] width 1179 height 82
copy ol "ADP Needs (If this is not resolved then we will keep it yellow) 3 weeks of empl…"
drag, startPoint x: 376, startPoint y: 486, endPoint x: 379, endPoint y: 493, distance: 7.6
click at [379, 493] on ol "ADP Needs (If this is not resolved then we will keep it yellow) 3 weeks of empl…" at bounding box center [643, 487] width 1179 height 82
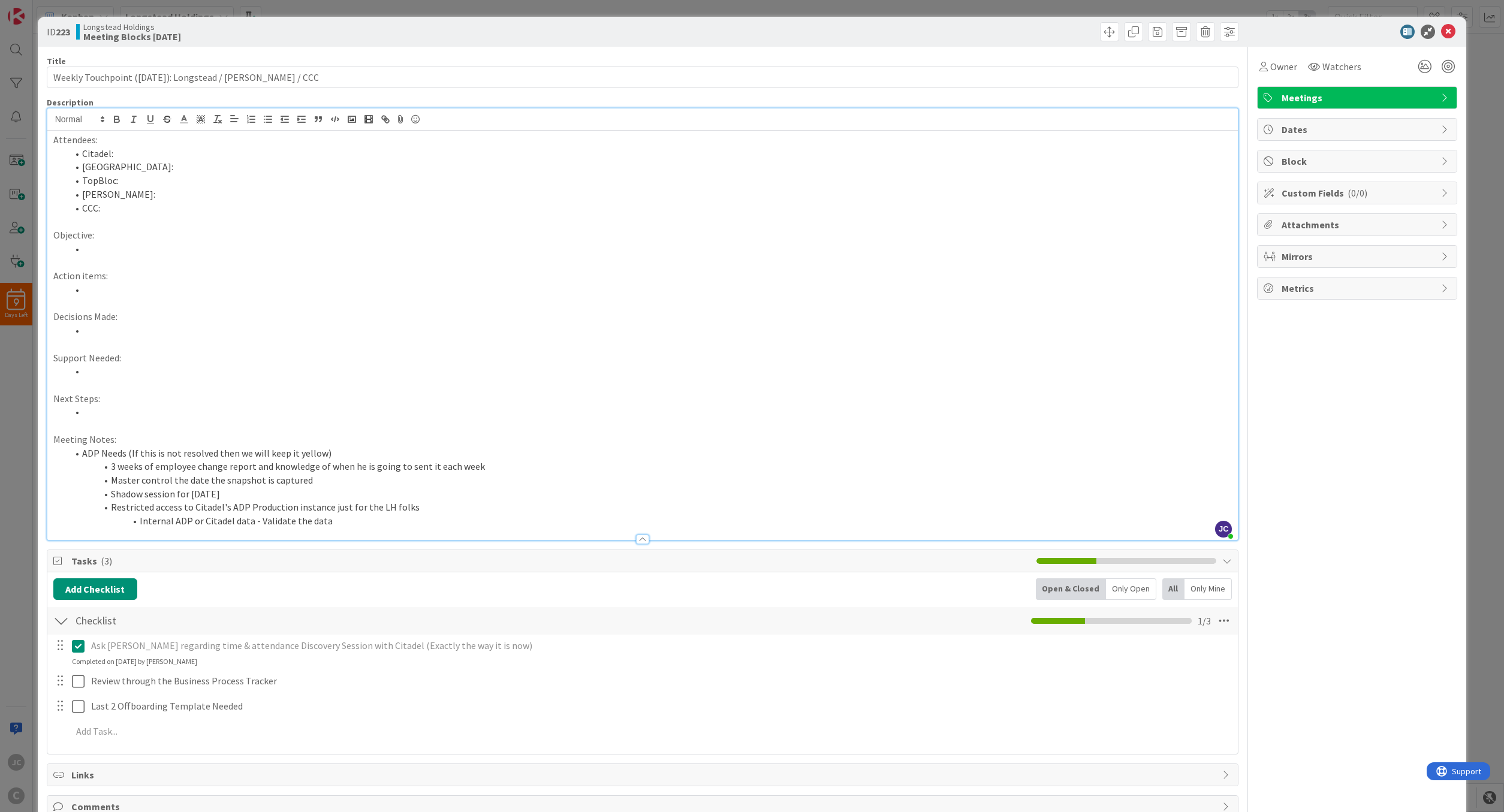
click at [466, 519] on li "Internal ADP or Citadel data - Validate the data" at bounding box center [650, 521] width 1165 height 14
click at [420, 487] on li "Master control the date the snapshot is captured" at bounding box center [650, 480] width 1165 height 14
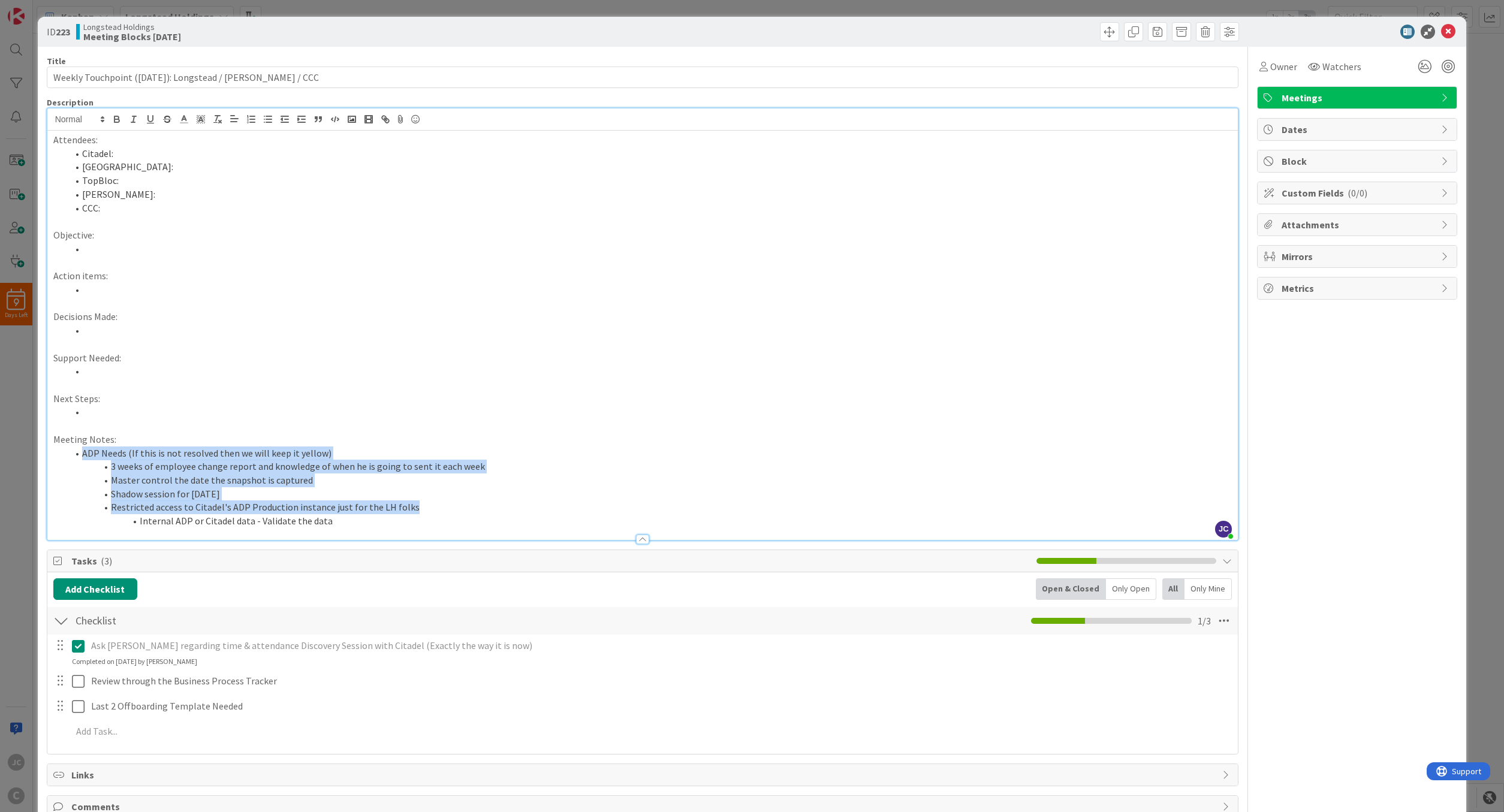
drag, startPoint x: 433, startPoint y: 515, endPoint x: 54, endPoint y: 457, distance: 383.4
click at [54, 457] on ol "ADP Needs (If this is not resolved then we will keep it yellow) 3 weeks of empl…" at bounding box center [643, 487] width 1179 height 82
click at [454, 508] on li "Restricted access to Citadel's ADP Production instance just for the LH folks" at bounding box center [650, 508] width 1165 height 14
drag, startPoint x: 440, startPoint y: 510, endPoint x: 49, endPoint y: 455, distance: 394.8
click at [49, 455] on div "Attendees: Citadel: Longstead: TopBloc: [PERSON_NAME]: CCC: Objective: Action i…" at bounding box center [643, 335] width 1191 height 409
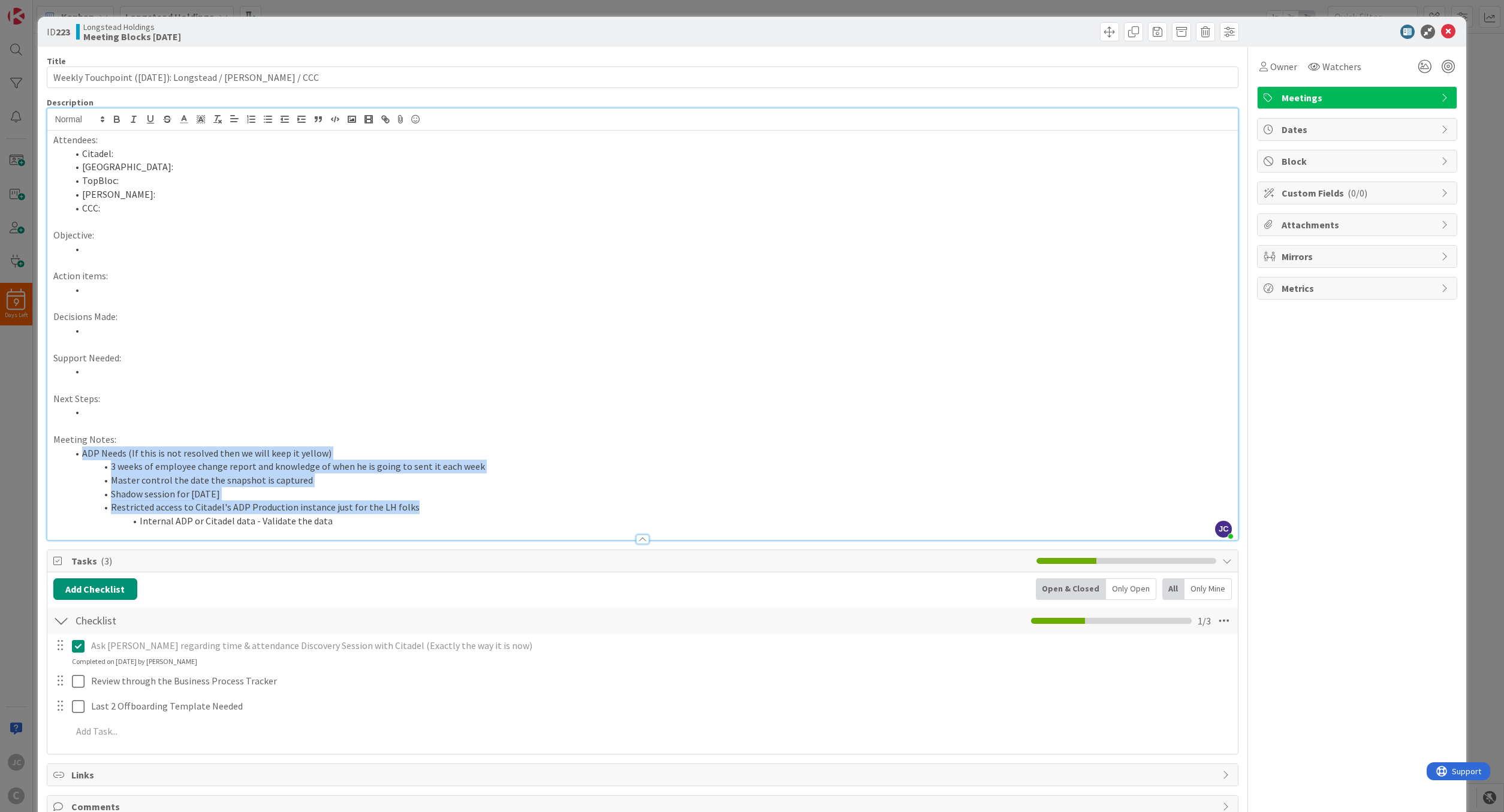
copy ol "ADP Needs (If this is not resolved then we will keep it yellow) 3 weeks of empl…"
click at [474, 497] on li "Shadow session for [DATE]" at bounding box center [650, 494] width 1165 height 14
drag, startPoint x: 431, startPoint y: 504, endPoint x: 32, endPoint y: 459, distance: 401.5
click at [47, 459] on div "Attendees: Citadel: Longstead: TopBloc: [PERSON_NAME]: CCC: Objective: Action i…" at bounding box center [643, 335] width 1191 height 409
click at [444, 521] on li "Internal ADP or Citadel data - Validate the data" at bounding box center [650, 521] width 1165 height 14
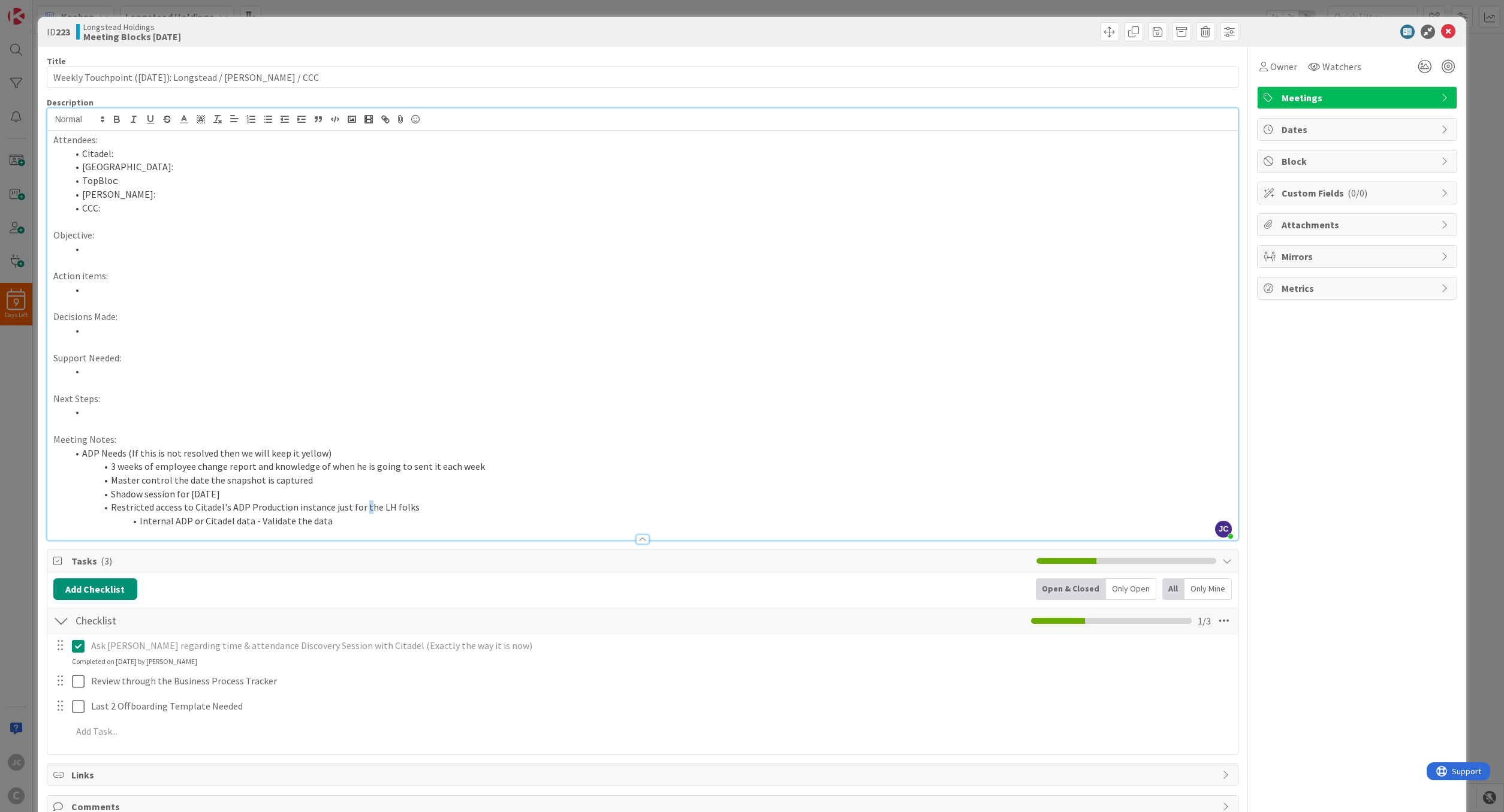
drag, startPoint x: 359, startPoint y: 503, endPoint x: 370, endPoint y: 510, distance: 13.0
click at [360, 503] on li "Restricted access to Citadel's ADP Production instance just for the LH folks" at bounding box center [650, 508] width 1165 height 14
click at [431, 511] on li "Restricted access to Citadel's ADP Production instance just for the LH folks" at bounding box center [650, 508] width 1165 height 14
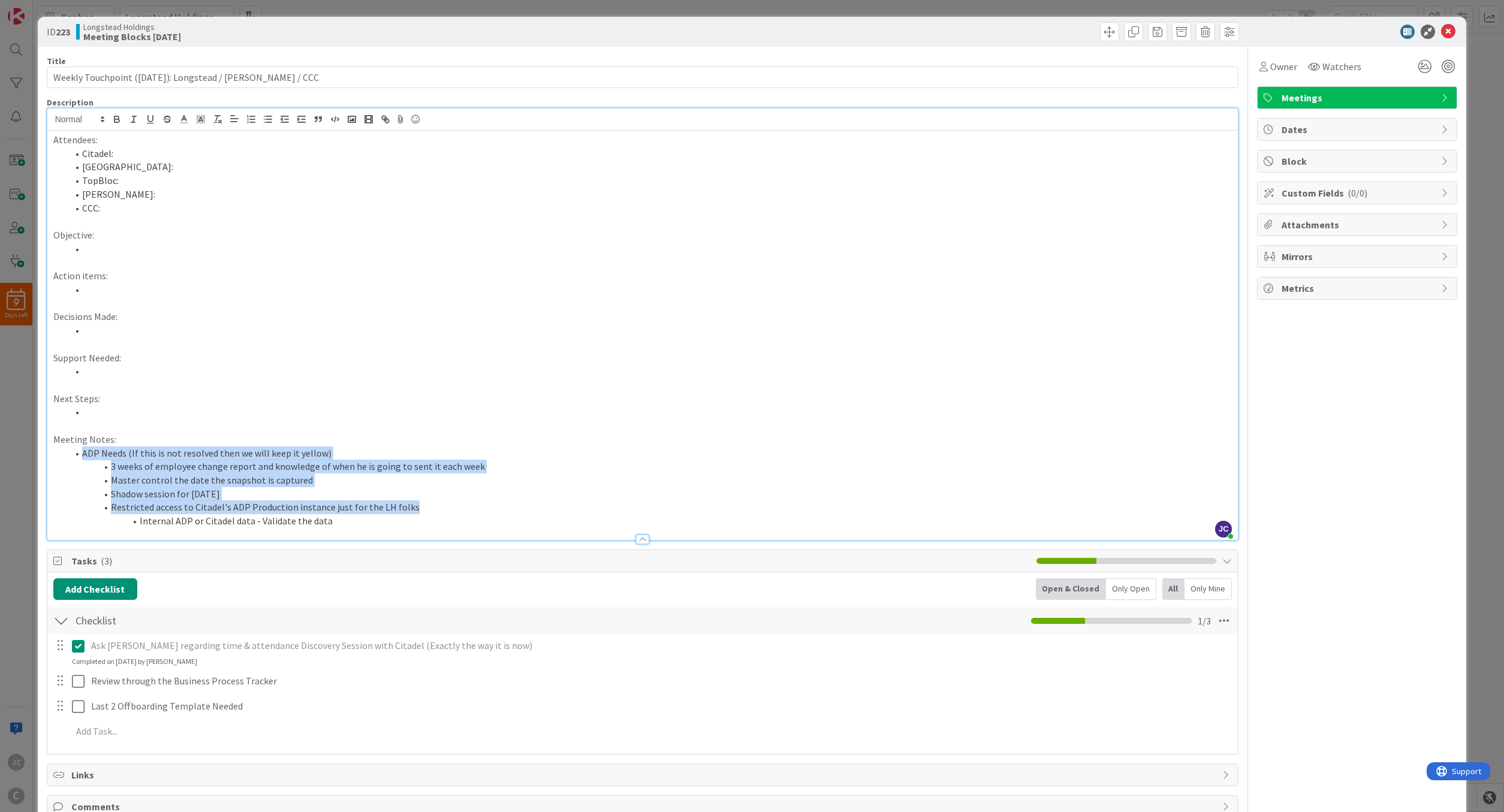
drag, startPoint x: 436, startPoint y: 510, endPoint x: 76, endPoint y: 451, distance: 364.8
click at [76, 451] on ol "ADP Needs (If this is not resolved then we will keep it yellow) 3 weeks of empl…" at bounding box center [643, 487] width 1179 height 82
copy ol "ADP Needs (If this is not resolved then we will keep it yellow) 3 weeks of empl…"
